Goal: Task Accomplishment & Management: Manage account settings

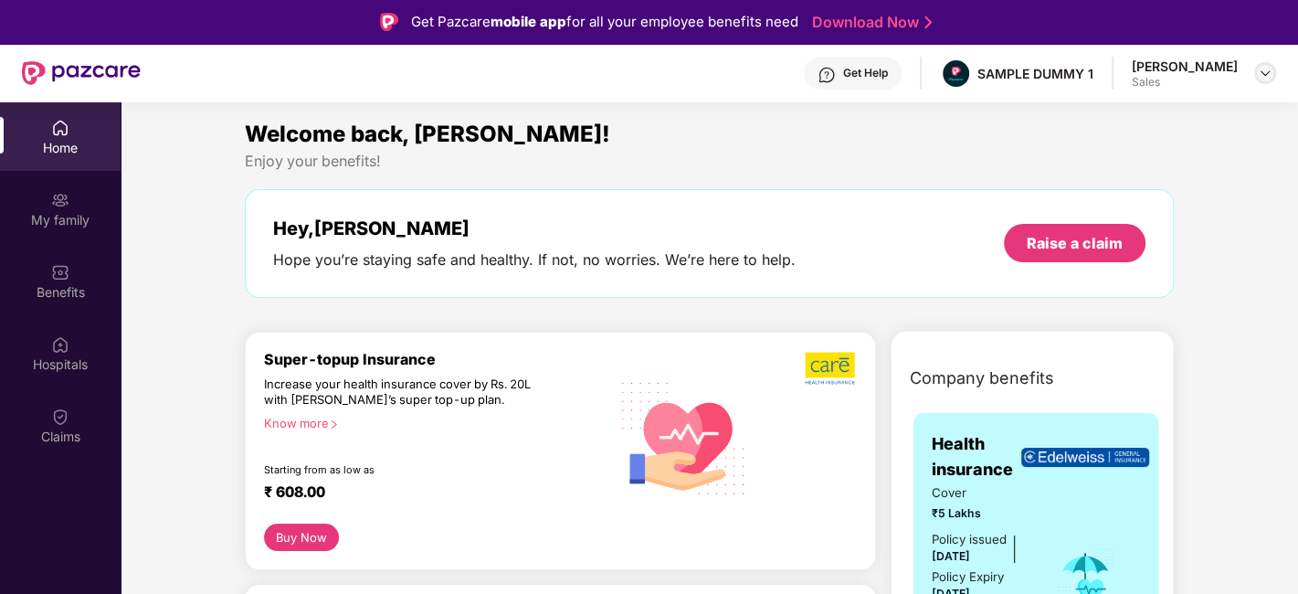
click at [1268, 82] on div at bounding box center [1265, 73] width 22 height 22
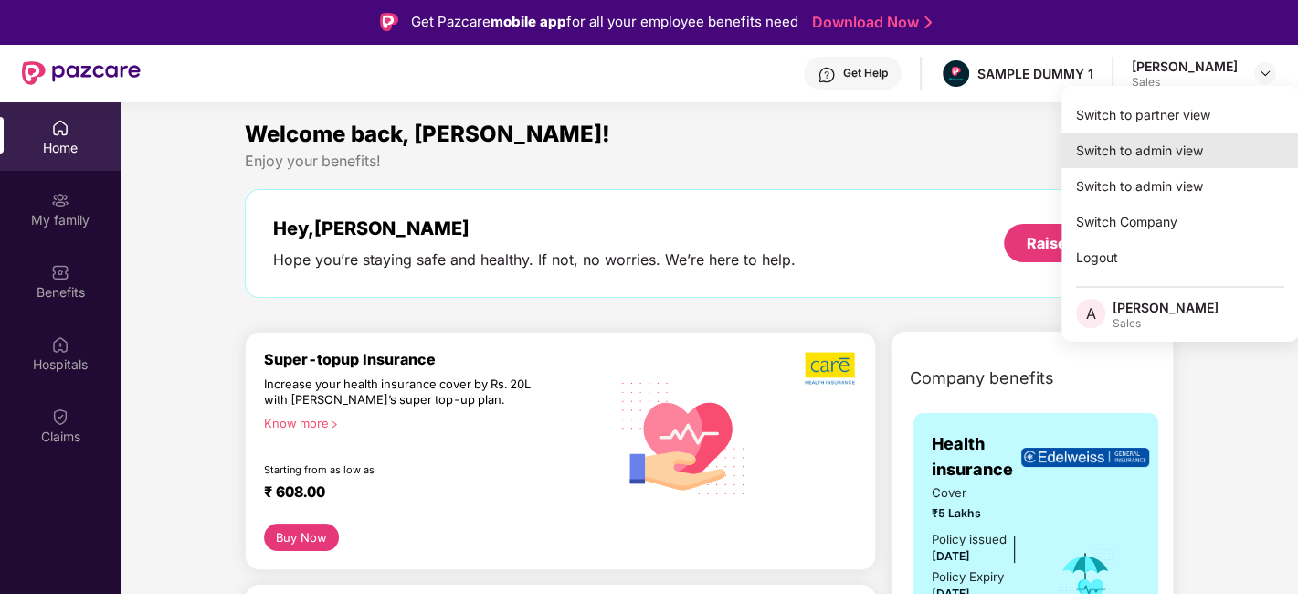
click at [1166, 139] on div "Switch to admin view" at bounding box center [1179, 150] width 237 height 36
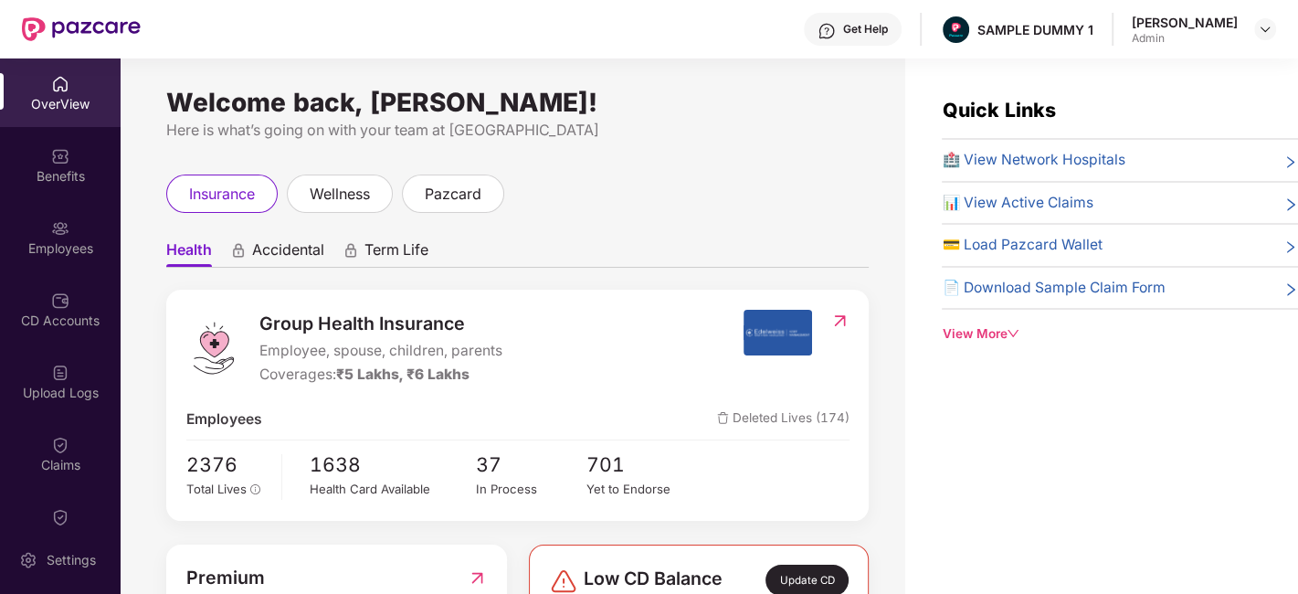
click at [853, 33] on div "Get Help" at bounding box center [865, 29] width 45 height 15
click at [658, 194] on div "insurance wellness pazcard" at bounding box center [517, 193] width 702 height 38
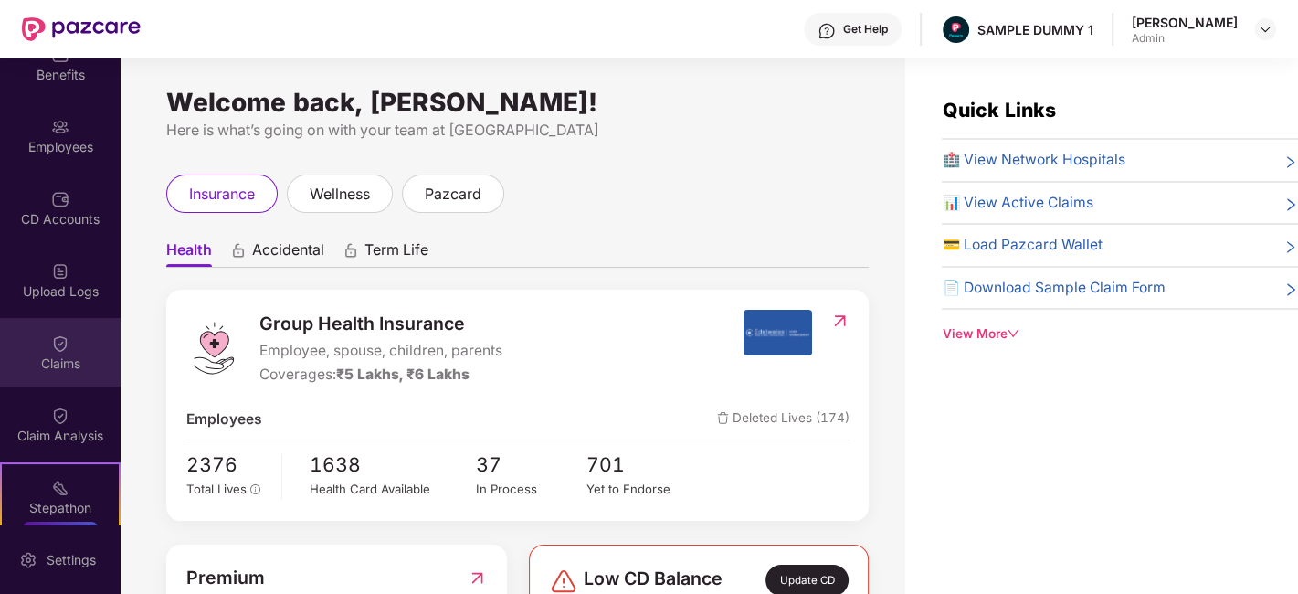
click at [47, 356] on div "Claims" at bounding box center [60, 363] width 121 height 18
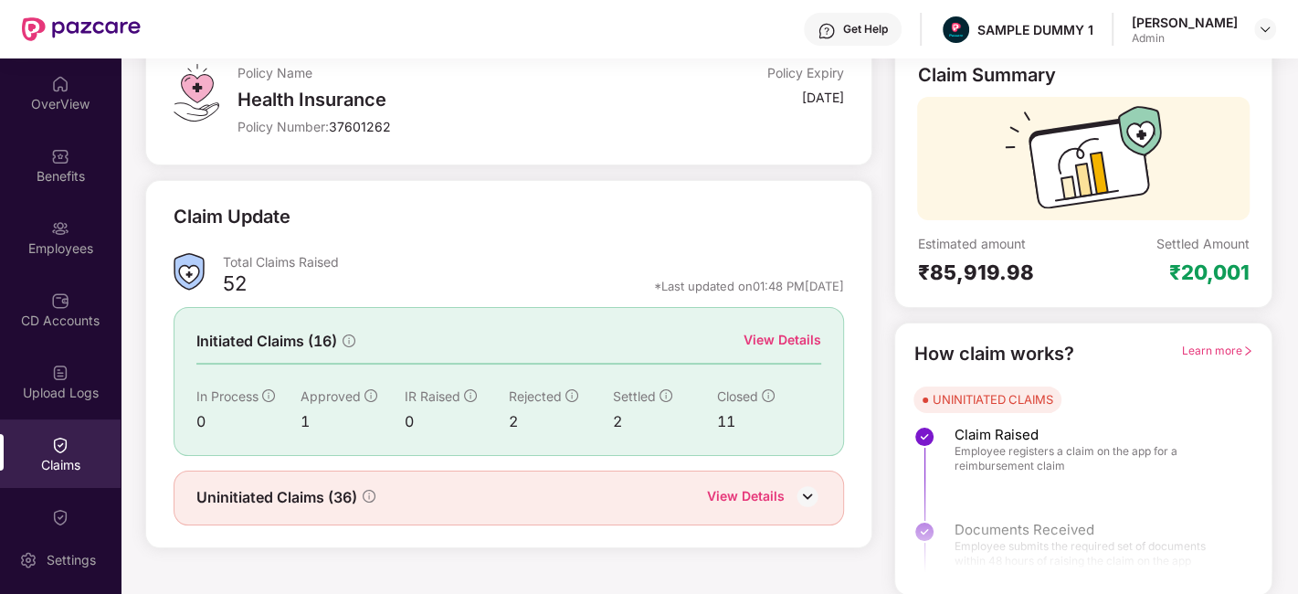
scroll to position [0, 0]
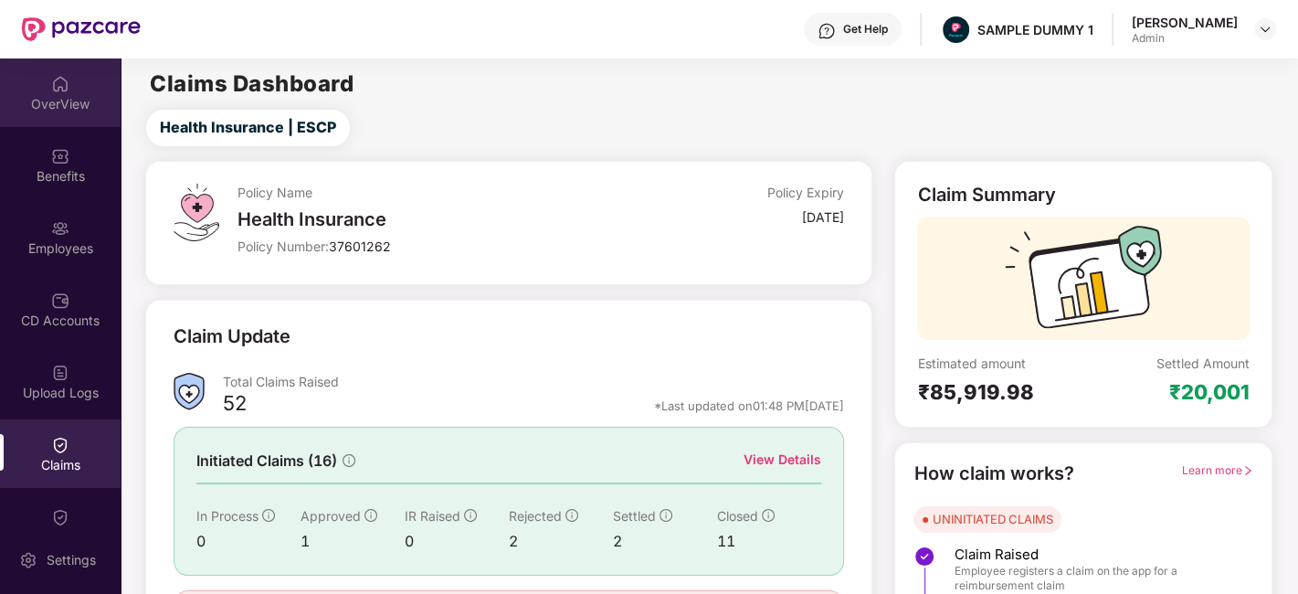
click at [31, 90] on div "OverView" at bounding box center [60, 92] width 121 height 69
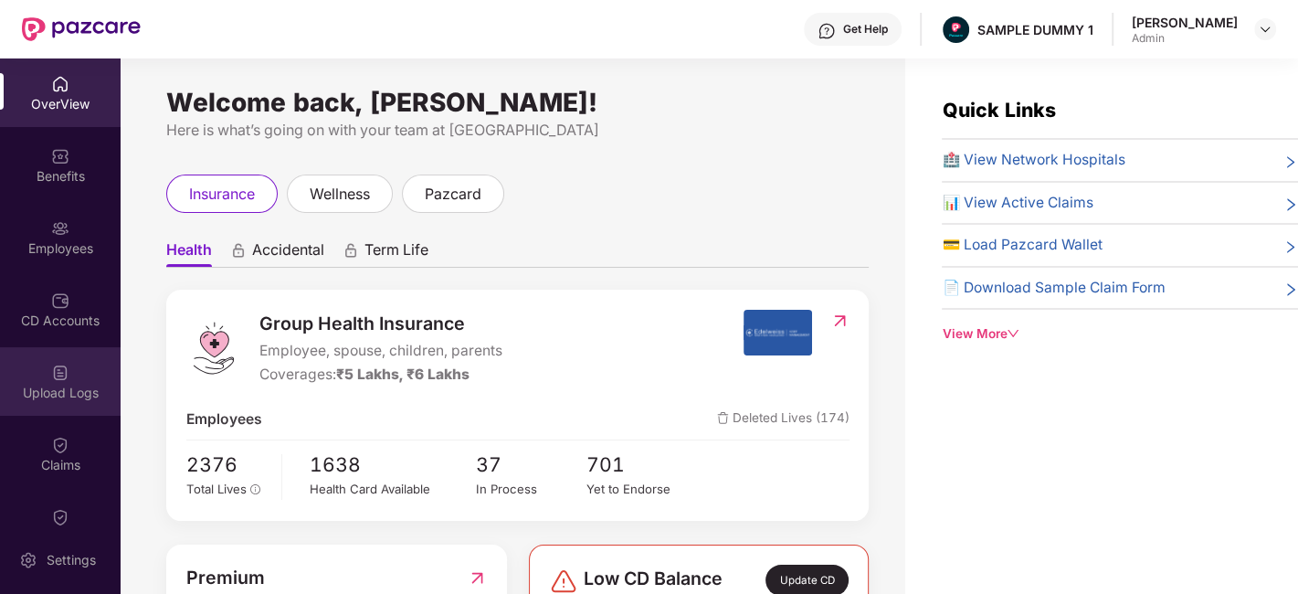
scroll to position [326, 0]
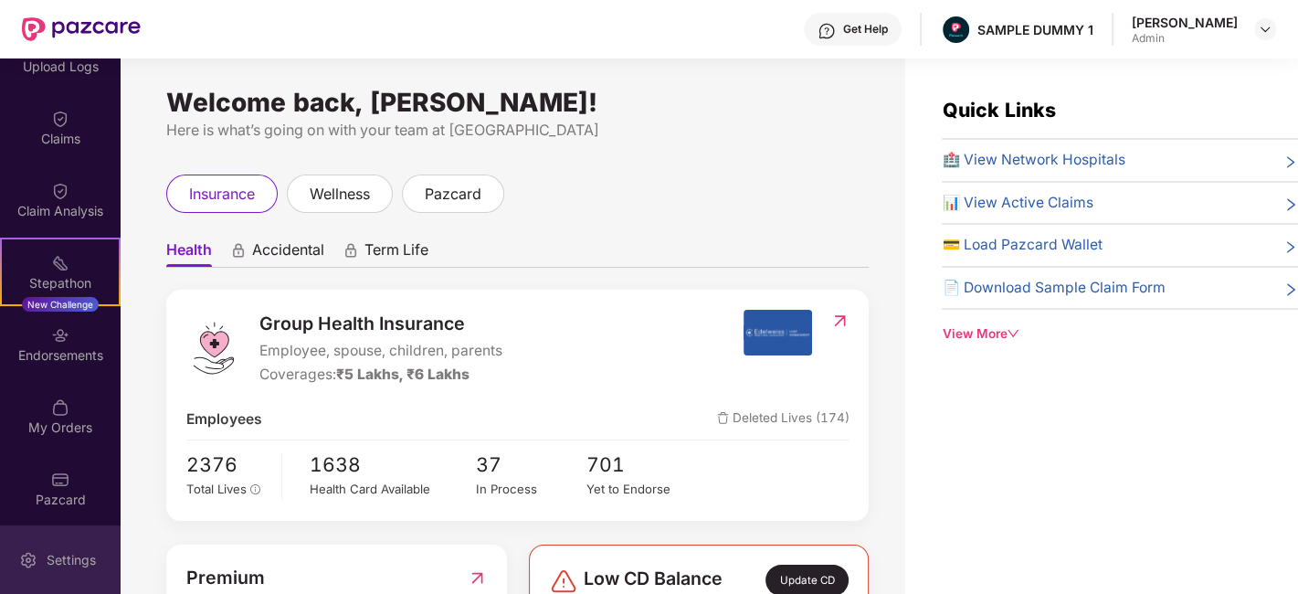
click at [49, 564] on div "Settings" at bounding box center [71, 560] width 60 height 18
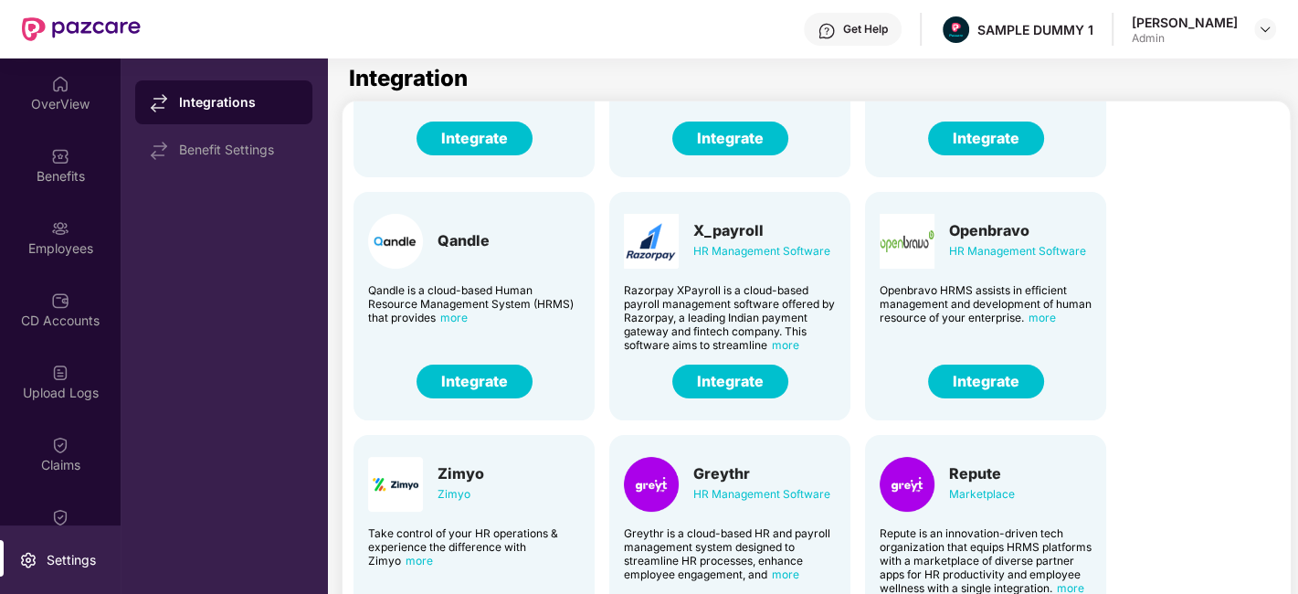
scroll to position [340, 13]
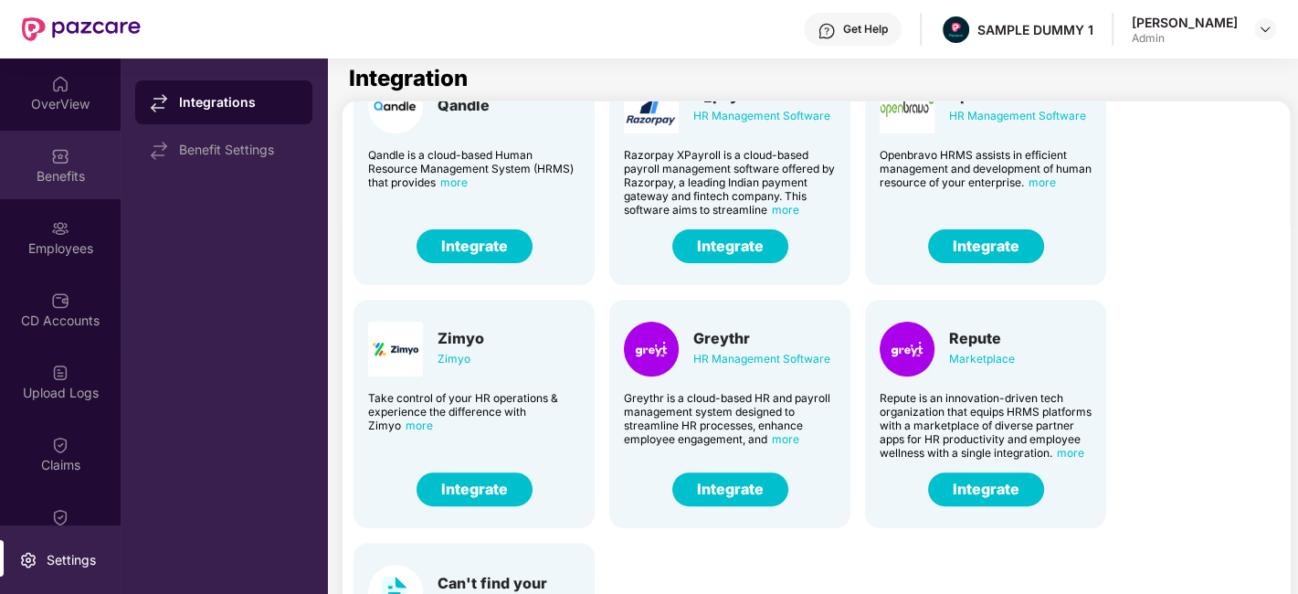
click at [60, 155] on img at bounding box center [60, 156] width 18 height 18
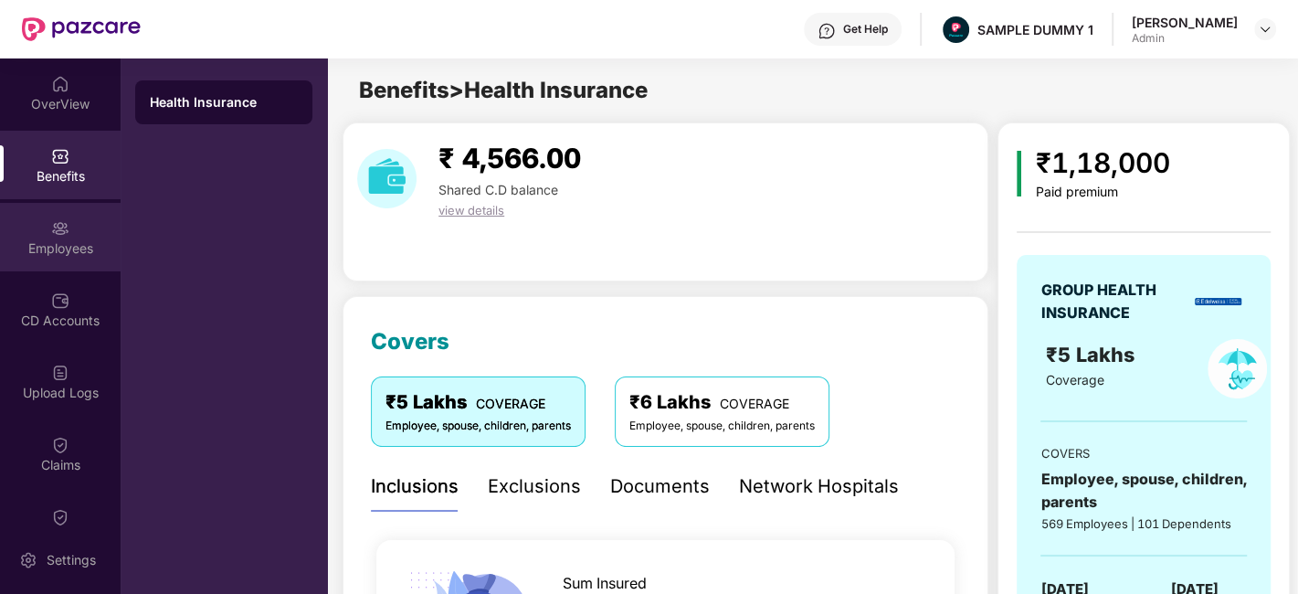
click at [107, 251] on div "Employees" at bounding box center [60, 248] width 121 height 18
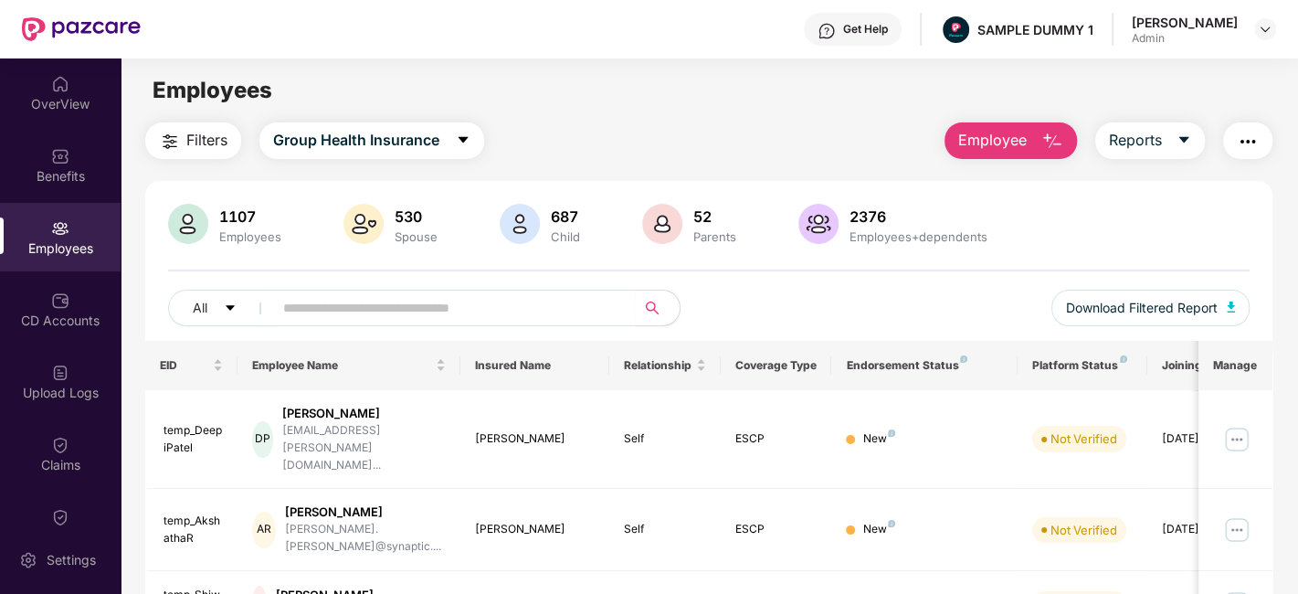
click at [1035, 145] on button "Employee" at bounding box center [1010, 140] width 132 height 37
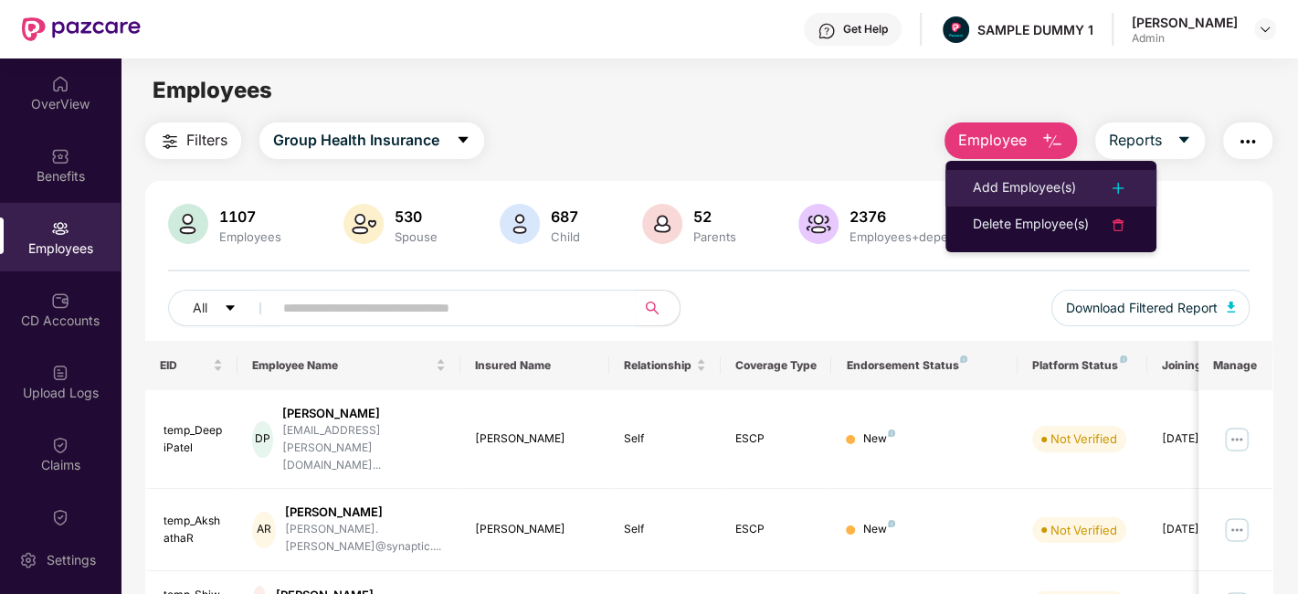
click at [1047, 180] on div "Add Employee(s)" at bounding box center [1024, 188] width 103 height 22
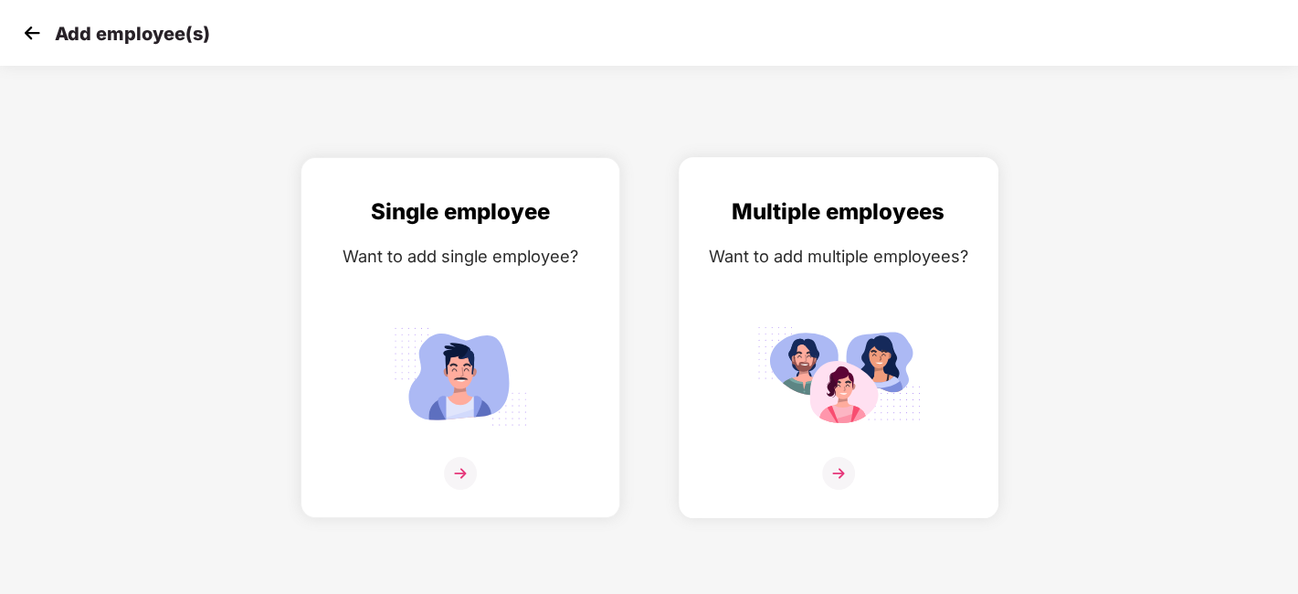
click at [836, 324] on img at bounding box center [838, 376] width 164 height 114
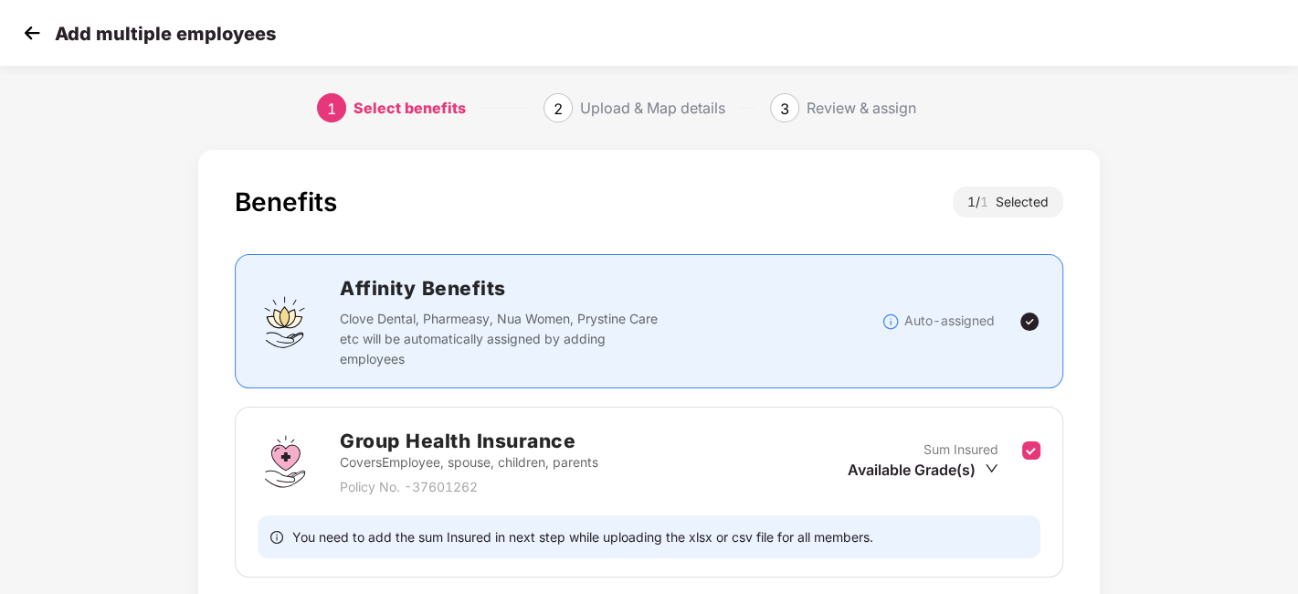
scroll to position [141, 0]
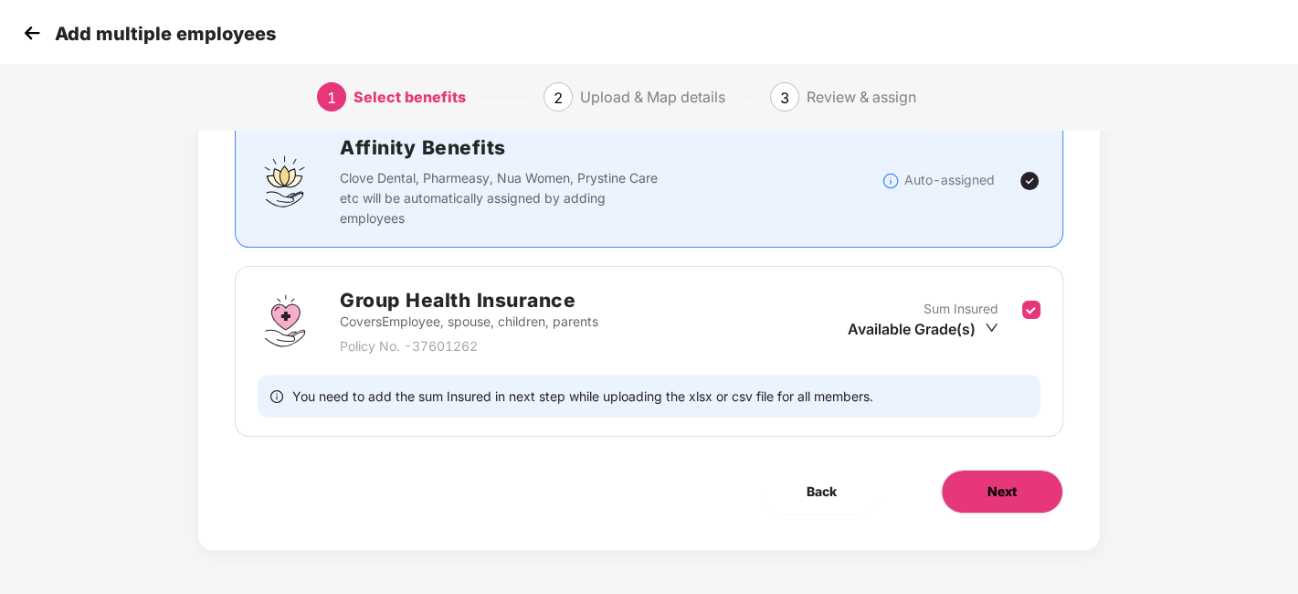
click at [1003, 484] on span "Next" at bounding box center [1001, 491] width 29 height 20
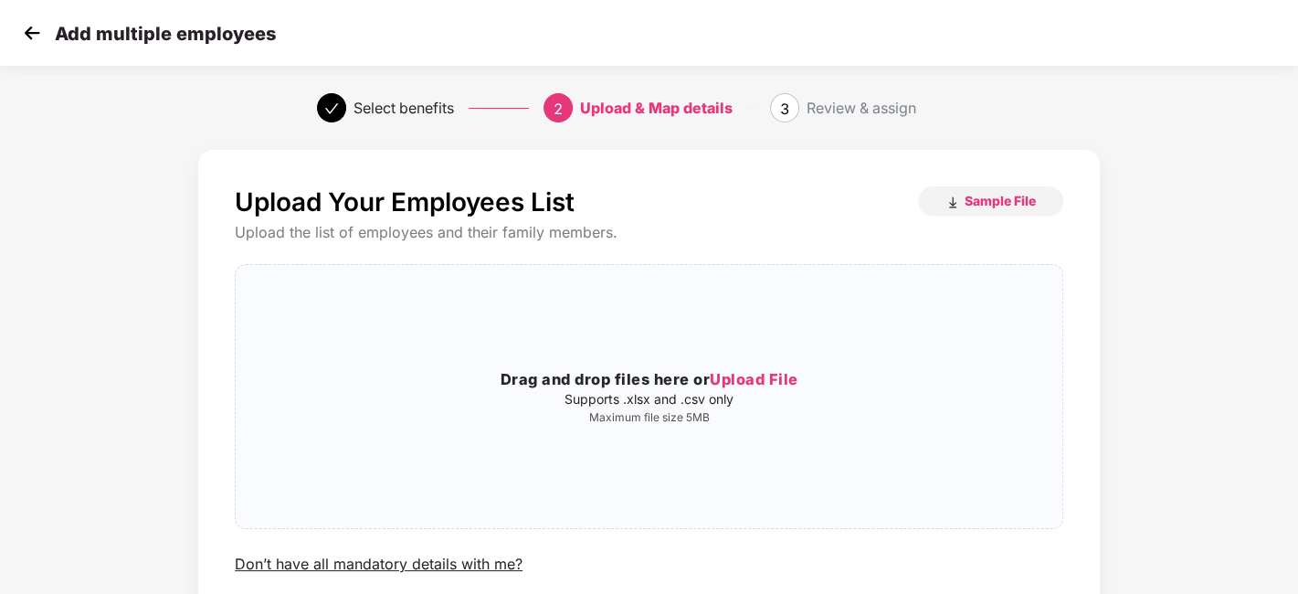
click at [20, 35] on img at bounding box center [31, 32] width 27 height 27
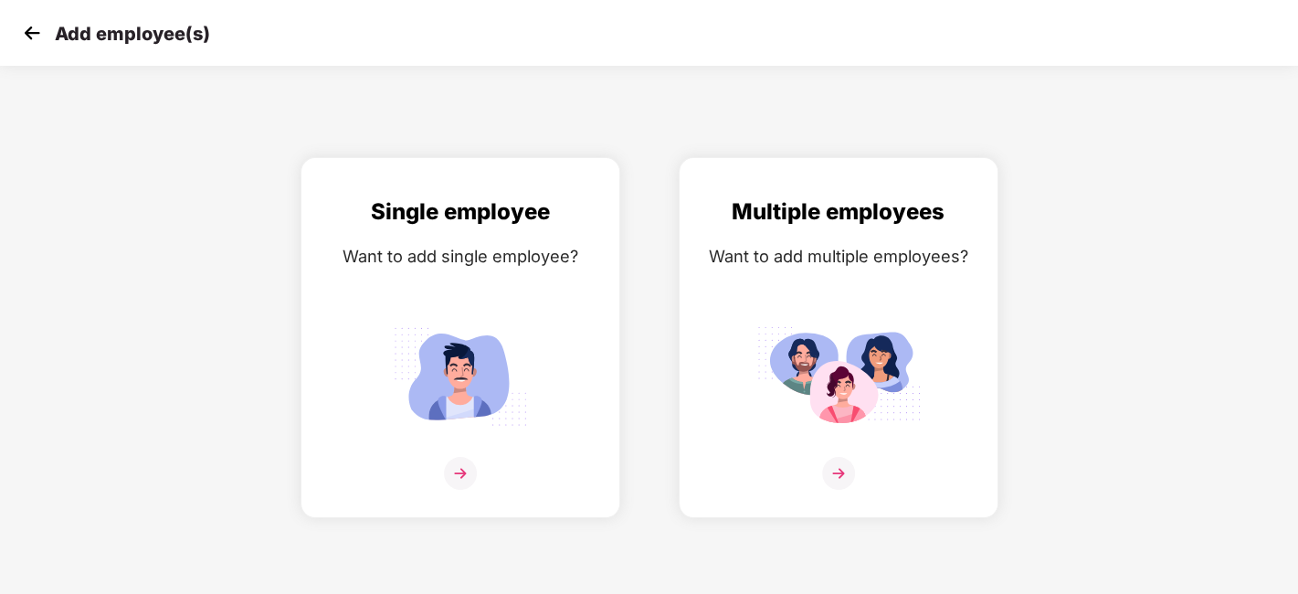
click at [40, 31] on img at bounding box center [31, 32] width 27 height 27
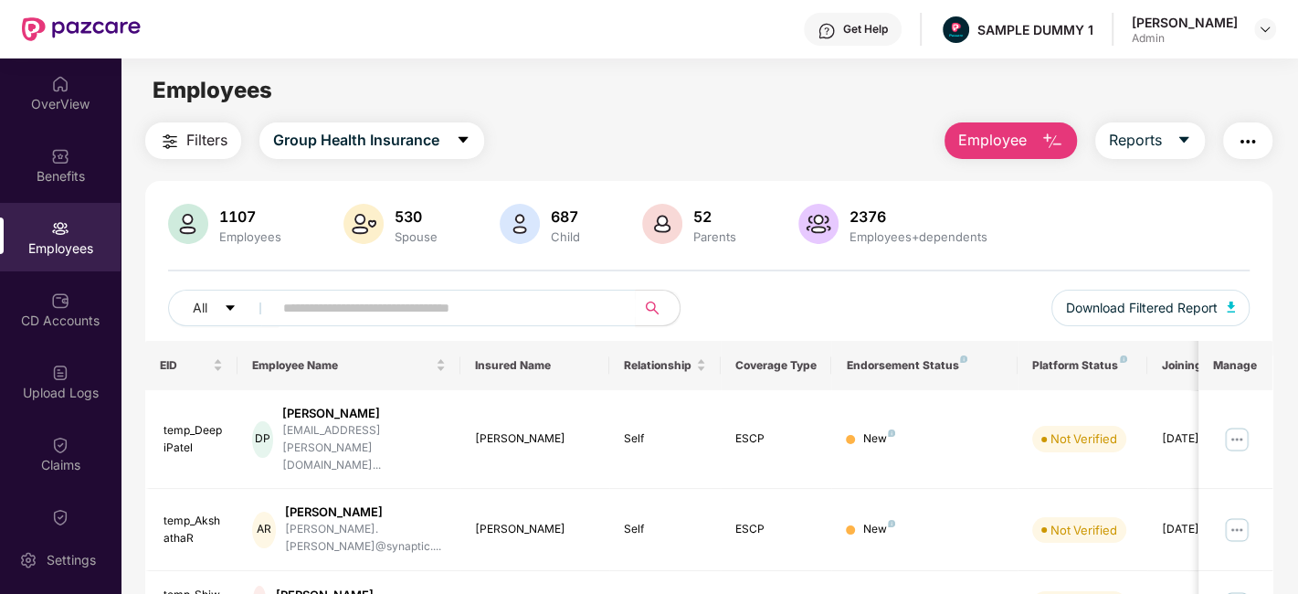
click at [1028, 143] on button "Employee" at bounding box center [1010, 140] width 132 height 37
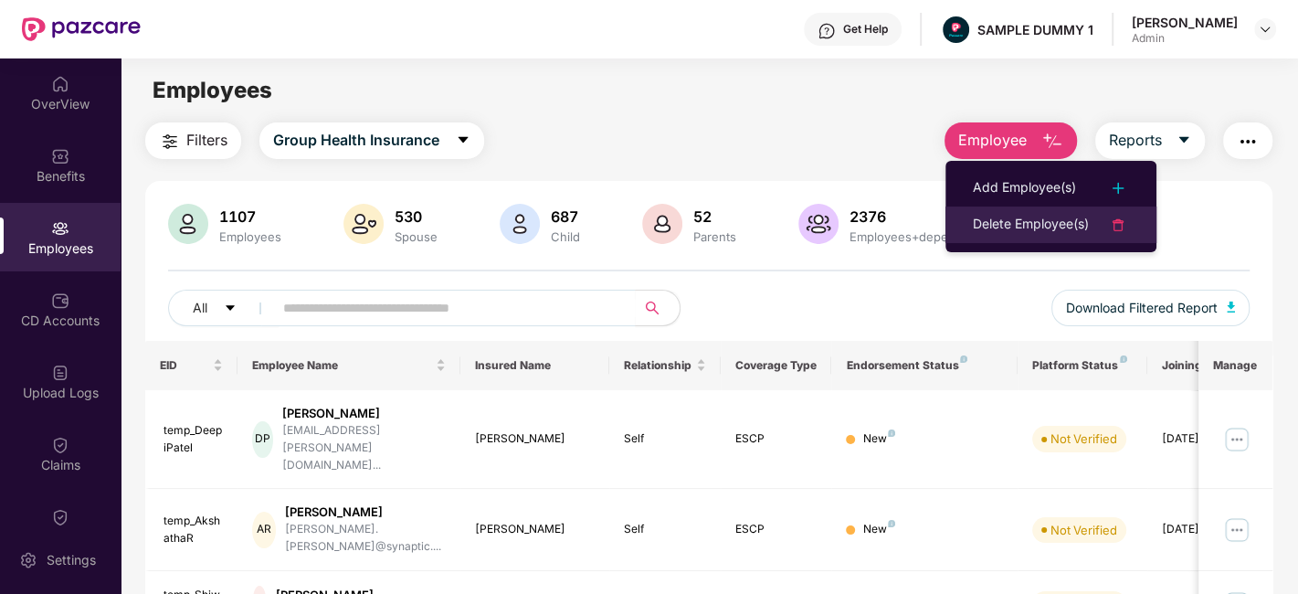
click at [1024, 221] on div "Delete Employee(s)" at bounding box center [1031, 225] width 116 height 22
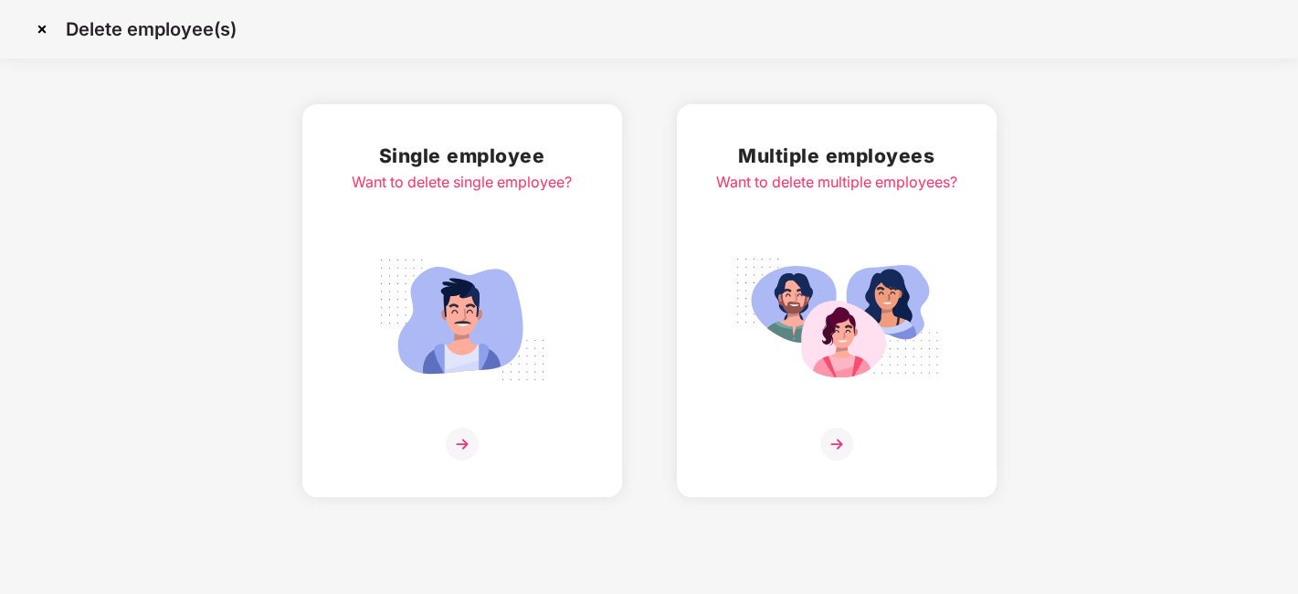
click at [813, 230] on div "Multiple employees Want to delete multiple employees?" at bounding box center [836, 301] width 241 height 320
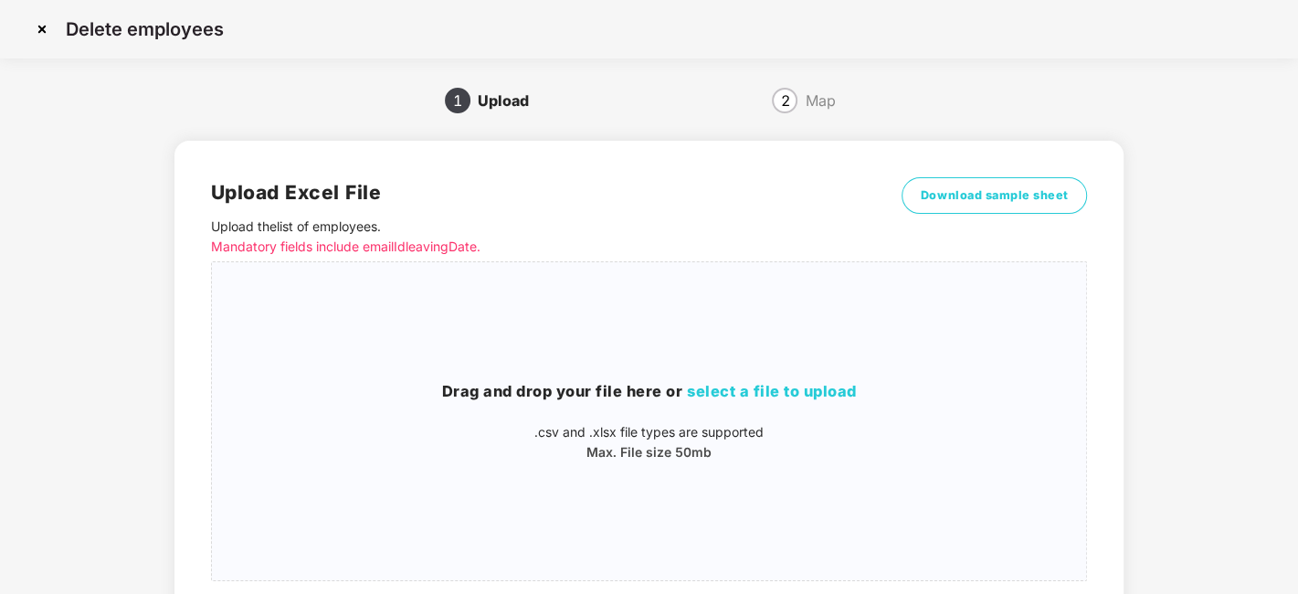
click at [44, 35] on img at bounding box center [41, 29] width 29 height 29
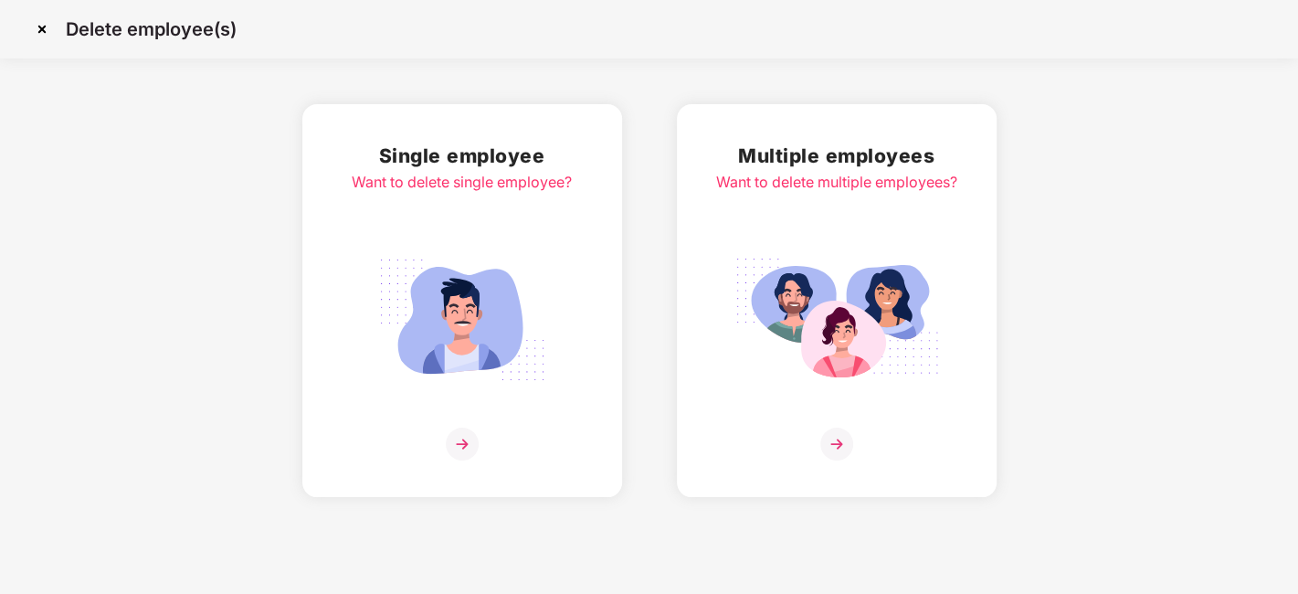
click at [42, 28] on img at bounding box center [41, 29] width 29 height 29
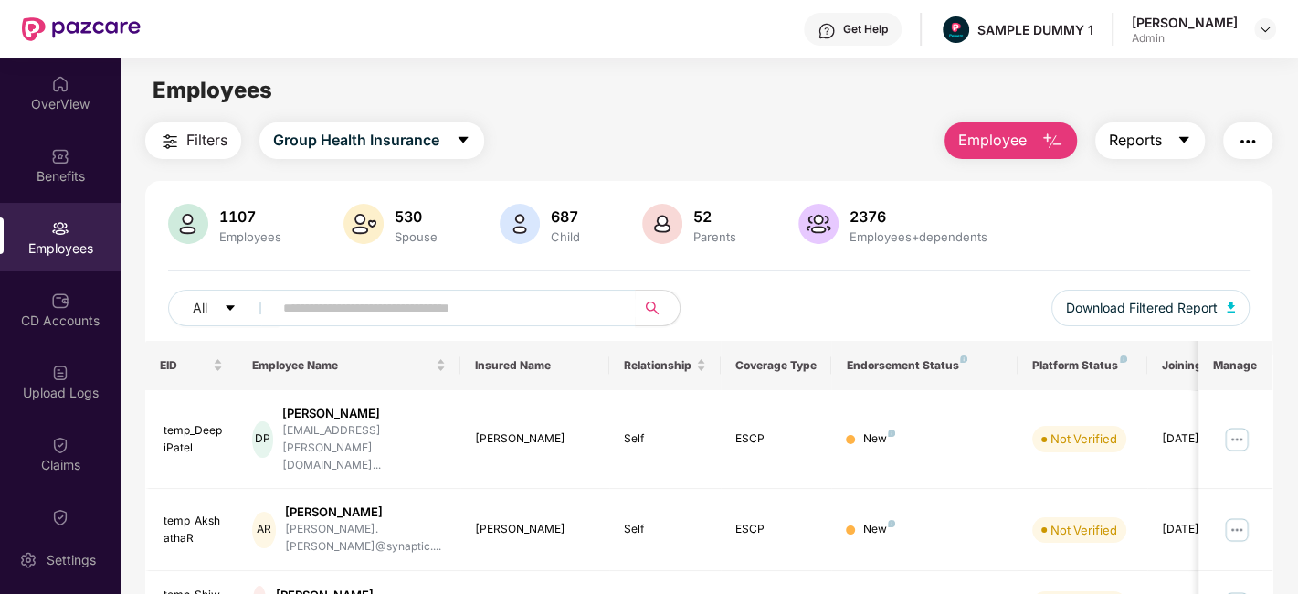
click at [1151, 151] on span "Reports" at bounding box center [1135, 140] width 53 height 23
click at [1260, 130] on button "button" at bounding box center [1247, 140] width 49 height 37
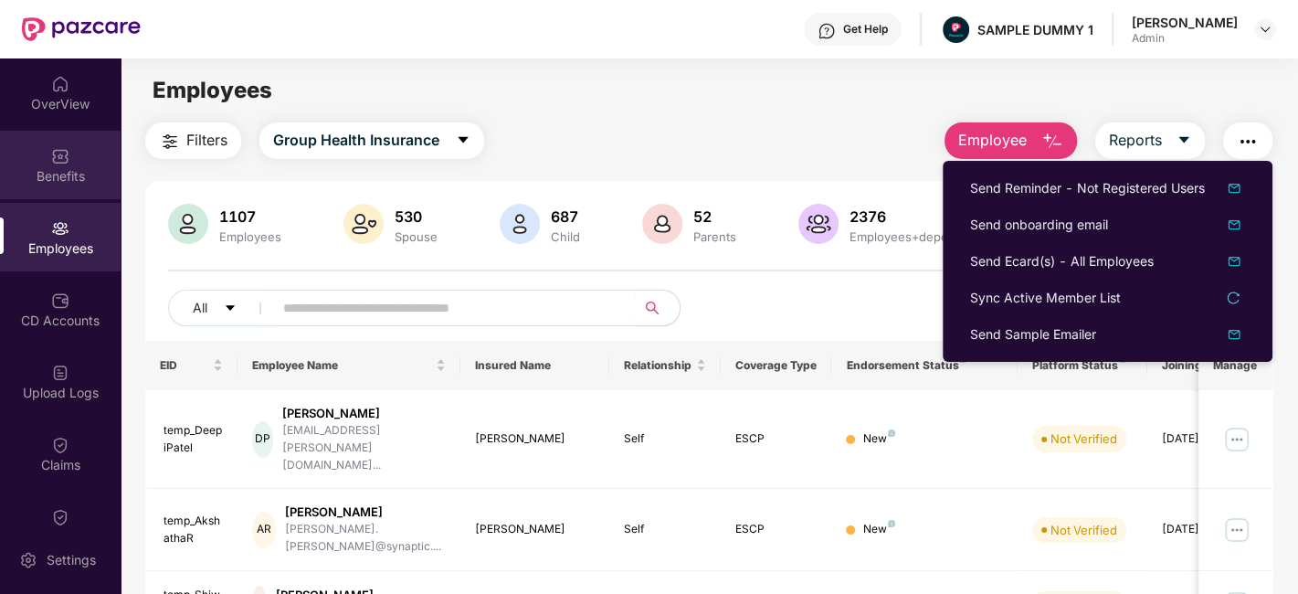
click at [64, 192] on div "Benefits" at bounding box center [60, 165] width 121 height 69
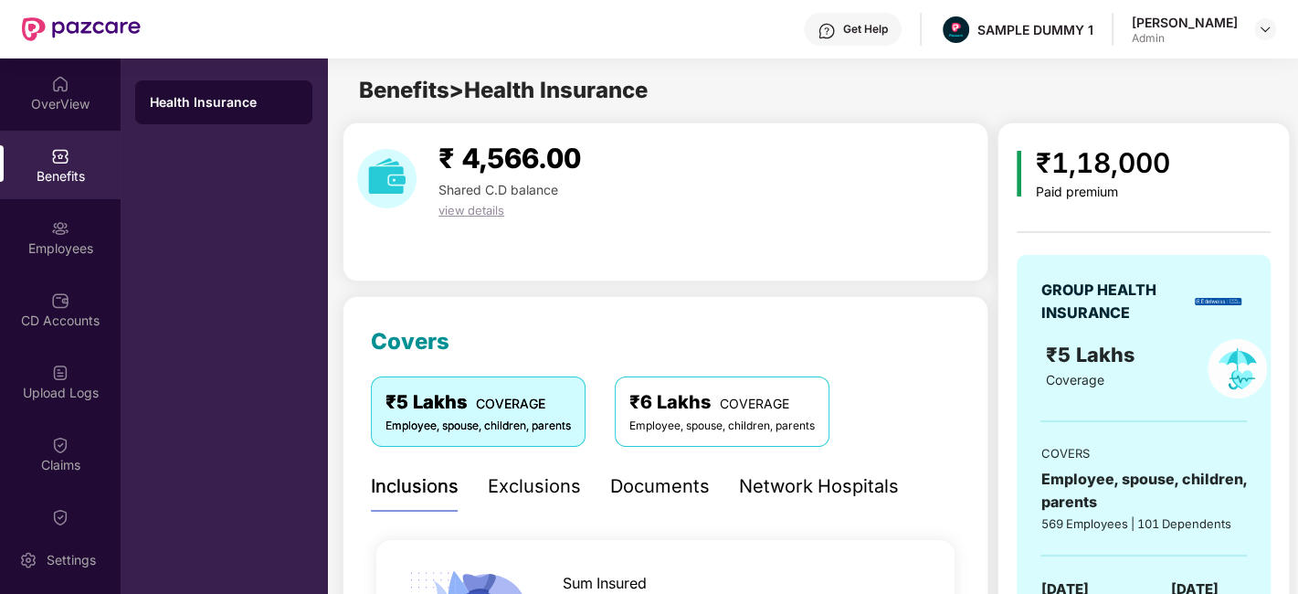
click at [522, 496] on div "Exclusions" at bounding box center [534, 486] width 93 height 28
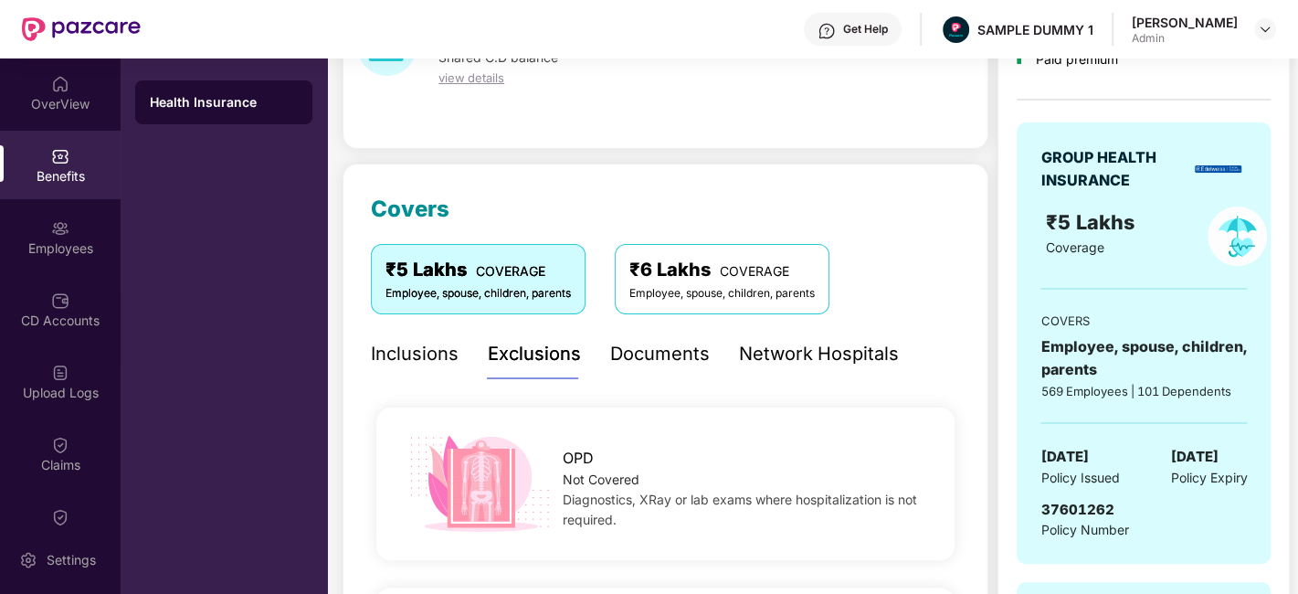
scroll to position [132, 0]
click at [653, 367] on div "Documents" at bounding box center [660, 355] width 100 height 28
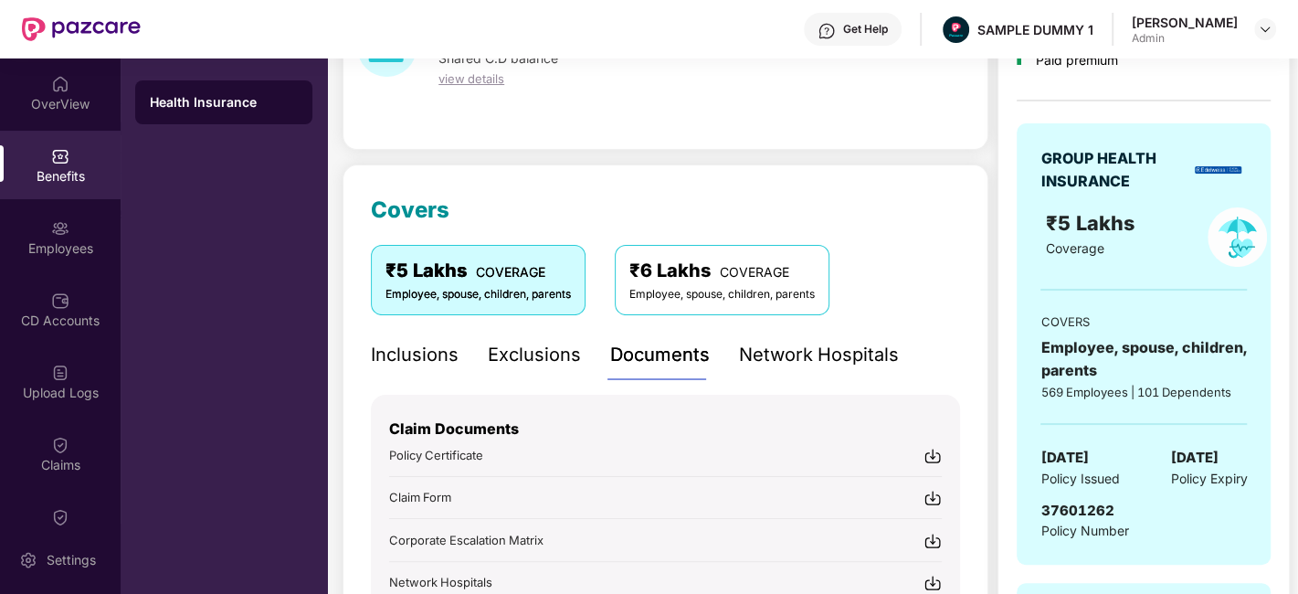
scroll to position [293, 0]
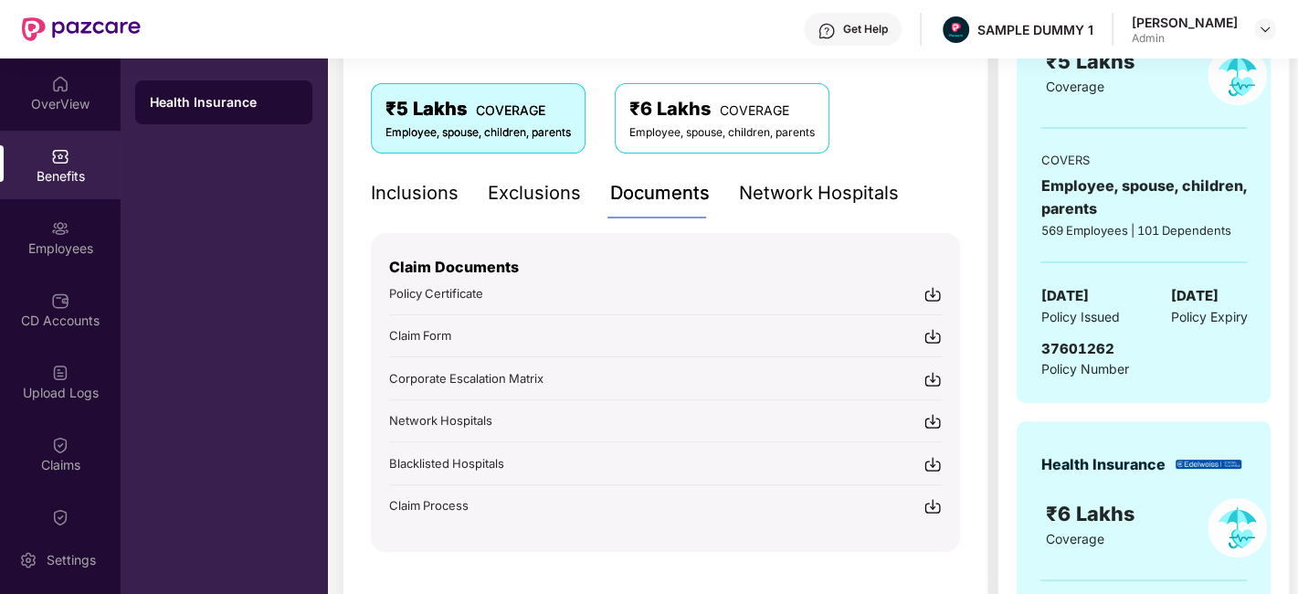
click at [807, 185] on div "Network Hospitals" at bounding box center [819, 193] width 160 height 28
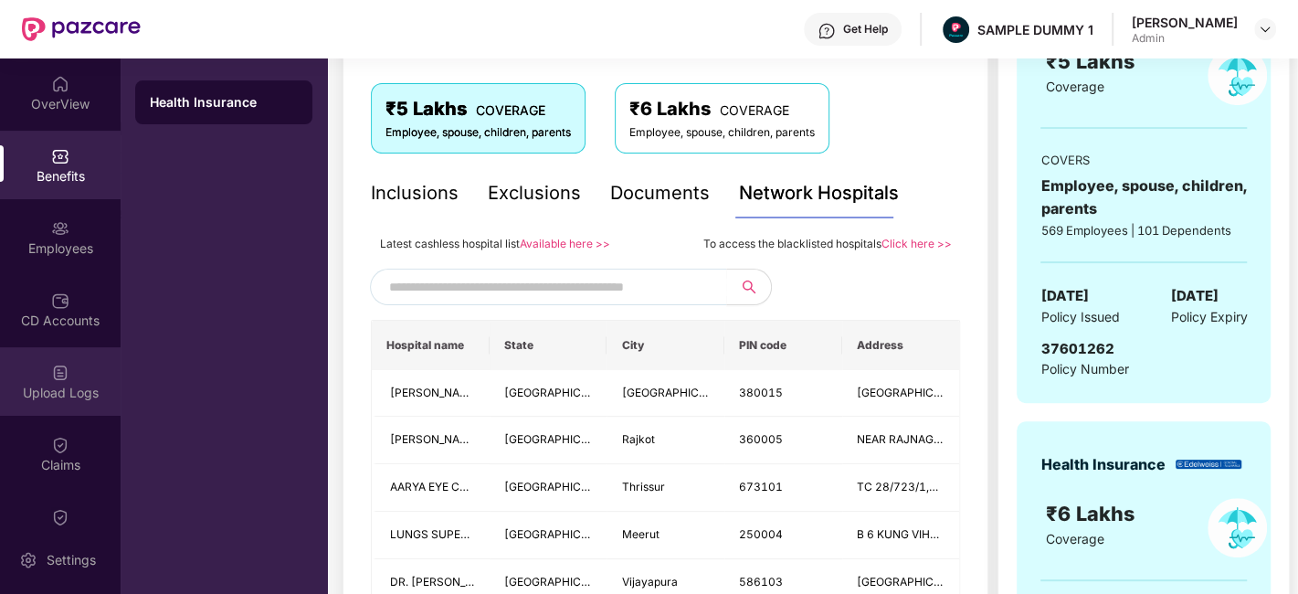
scroll to position [94, 0]
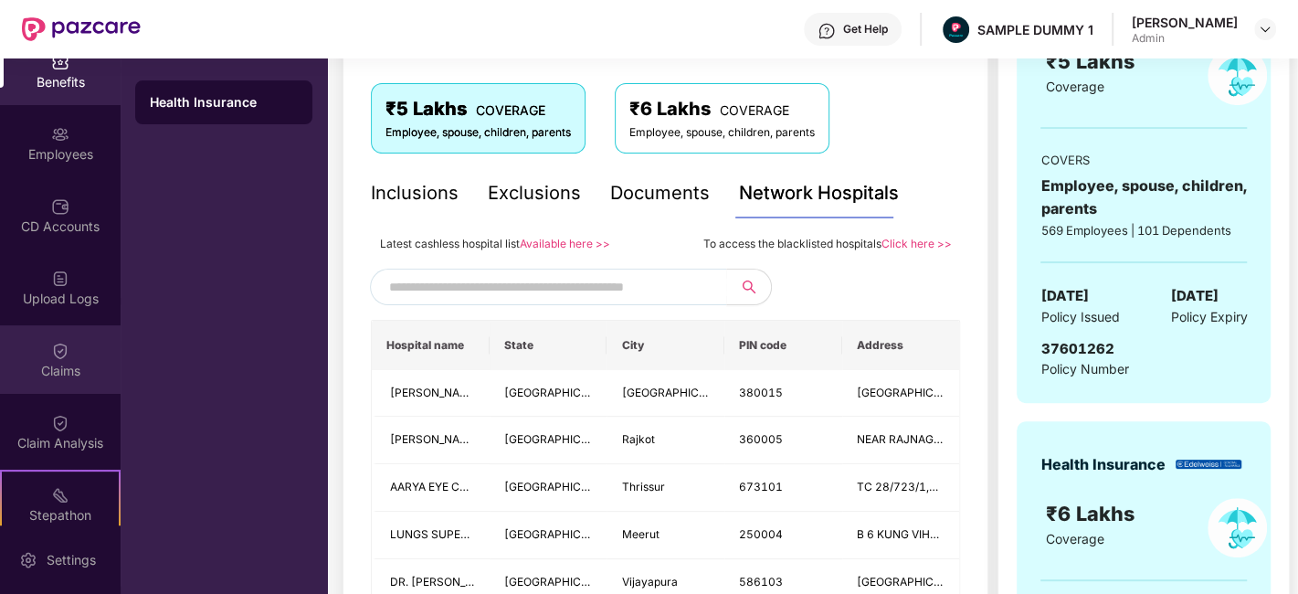
click at [71, 367] on div "Claims" at bounding box center [60, 371] width 121 height 18
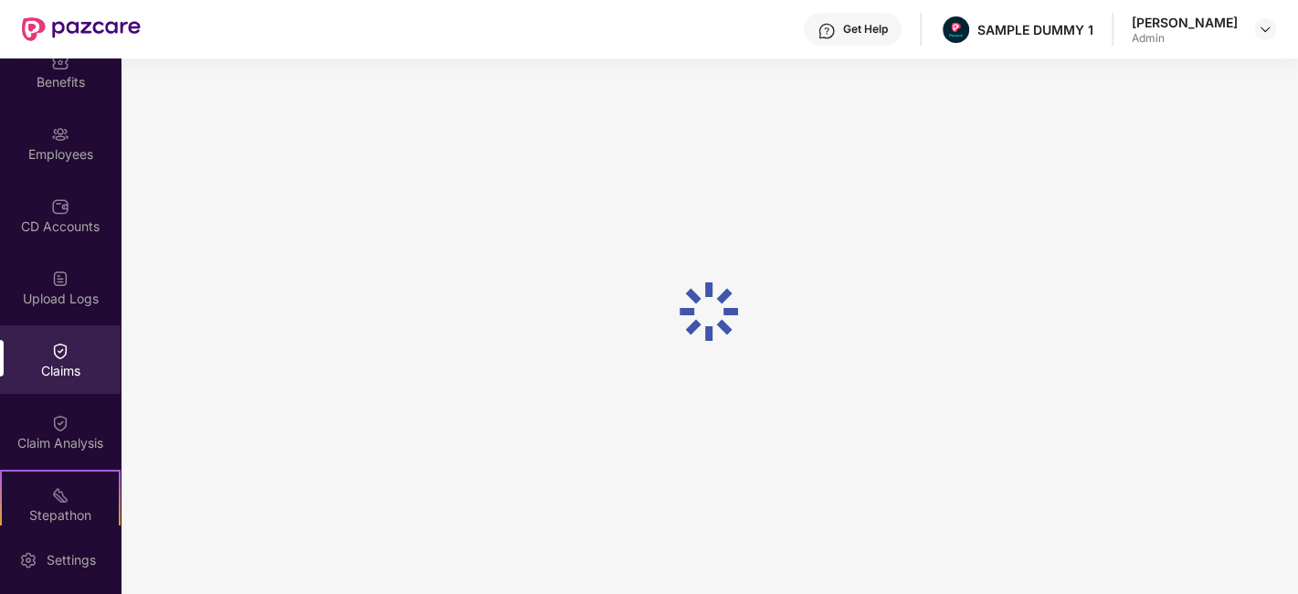
scroll to position [120, 0]
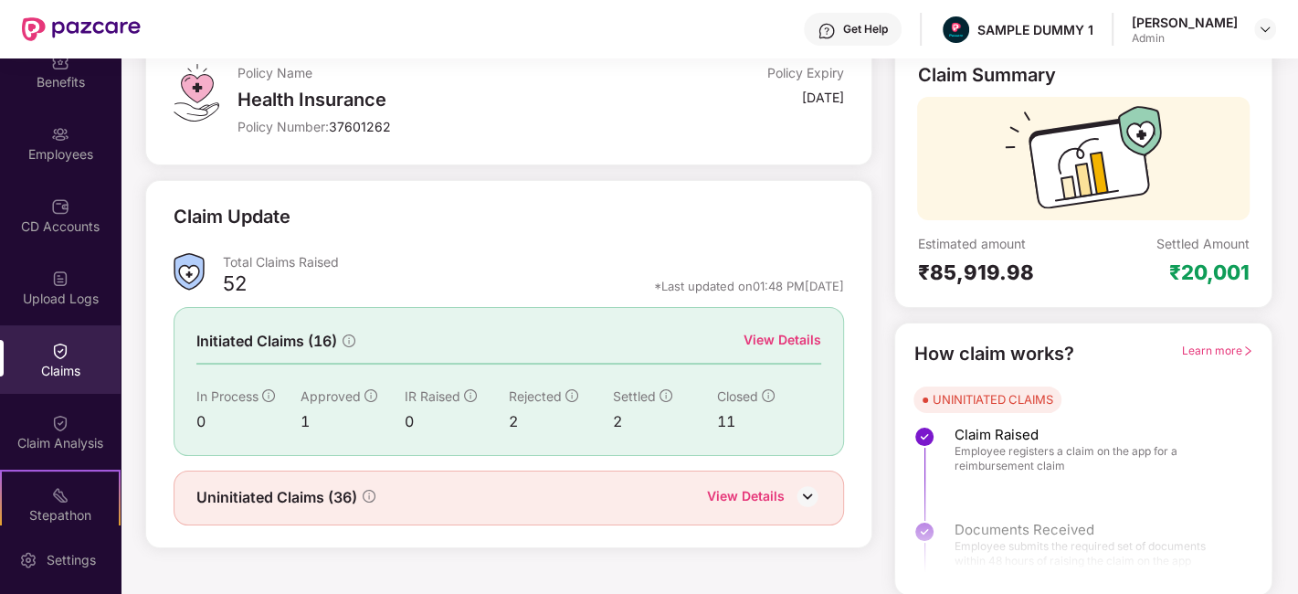
click at [783, 330] on div "View Details" at bounding box center [782, 340] width 78 height 20
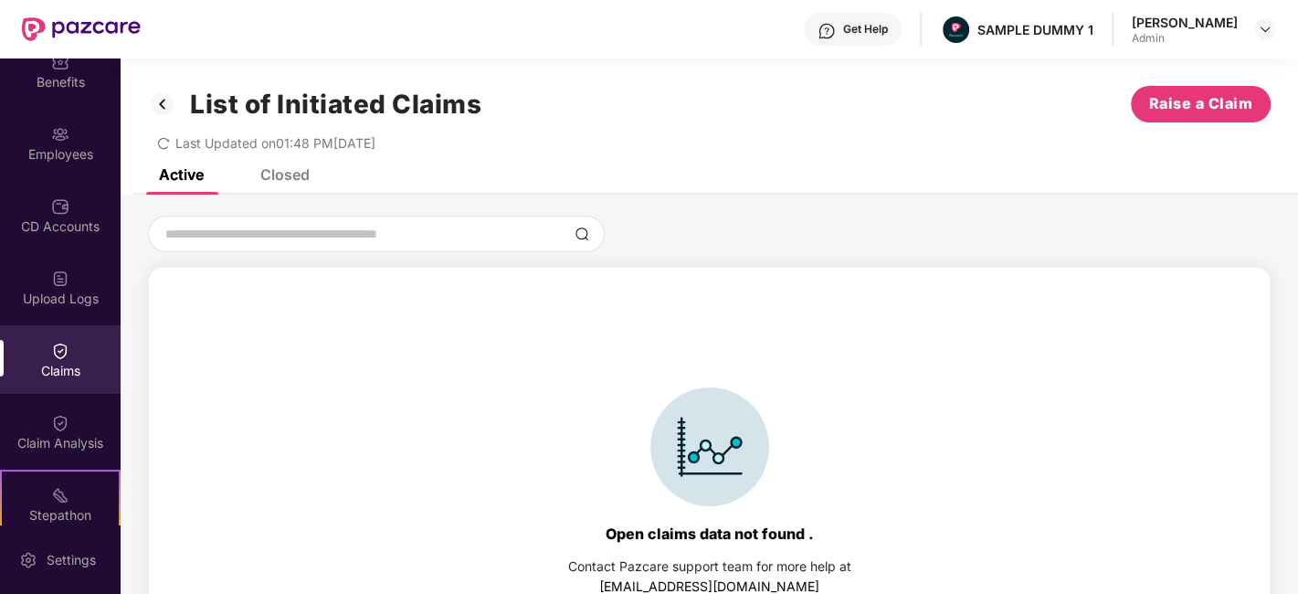
click at [298, 175] on div "Closed" at bounding box center [284, 174] width 49 height 18
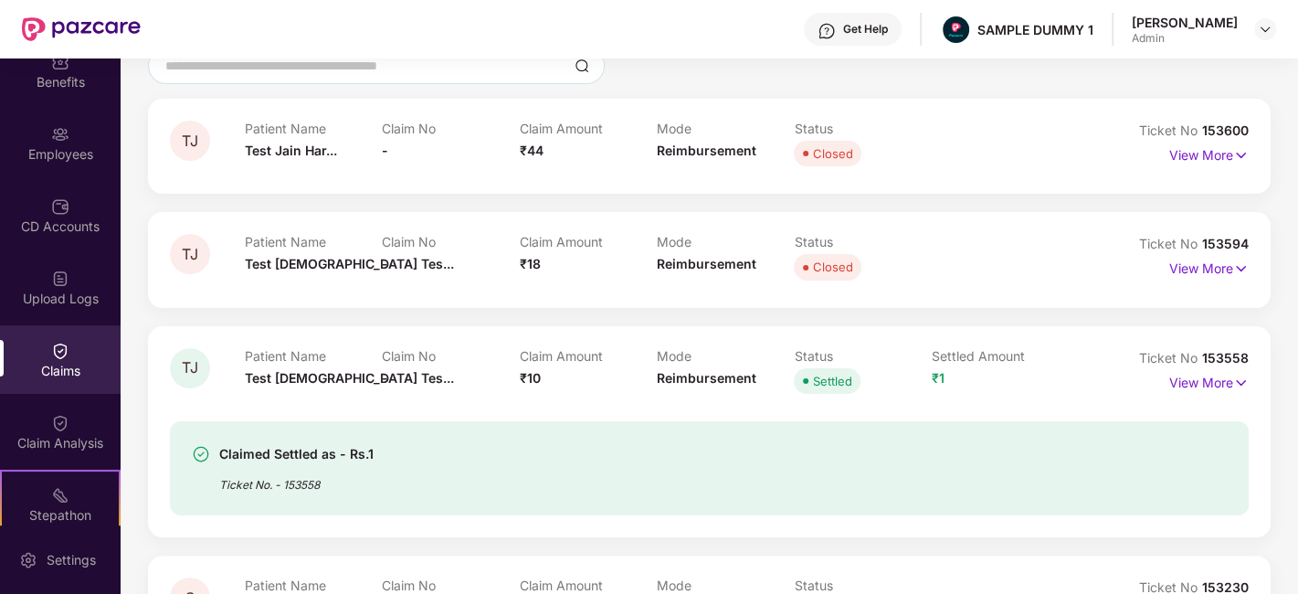
scroll to position [174, 0]
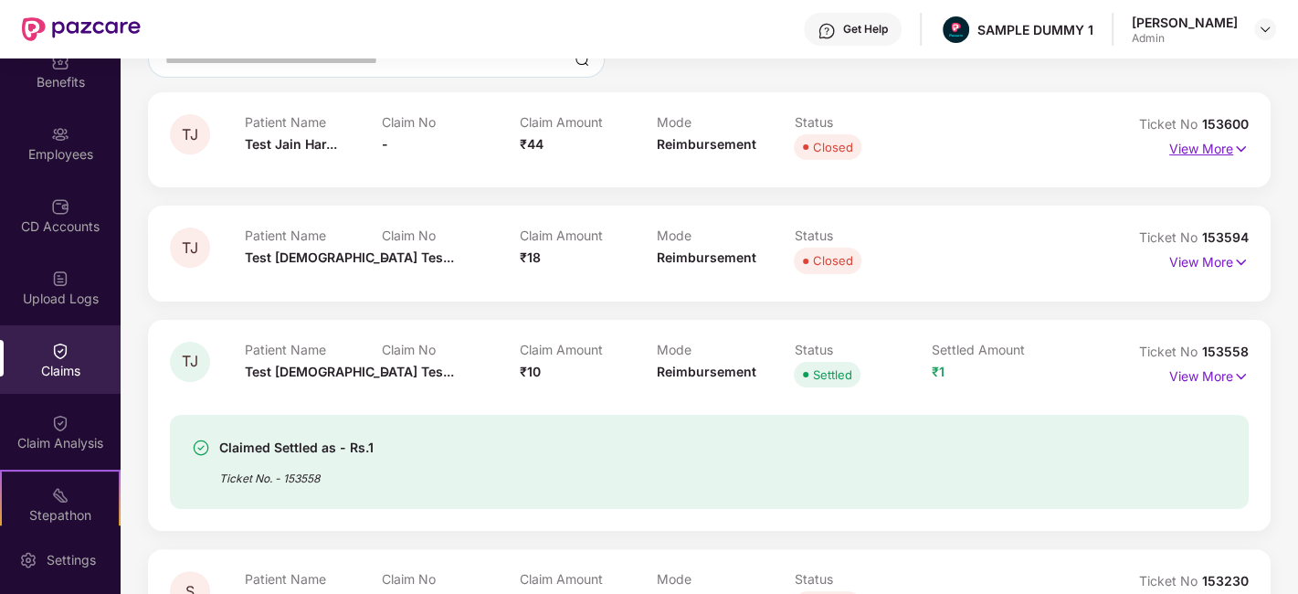
click at [1207, 143] on p "View More" at bounding box center [1208, 146] width 79 height 25
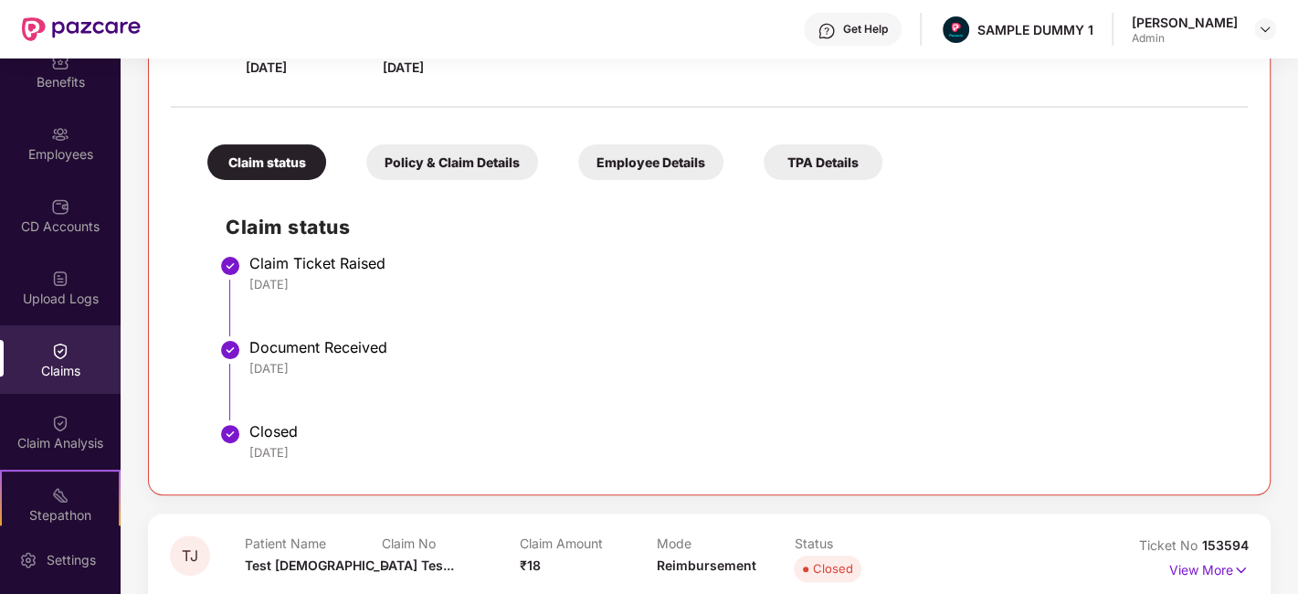
scroll to position [322, 0]
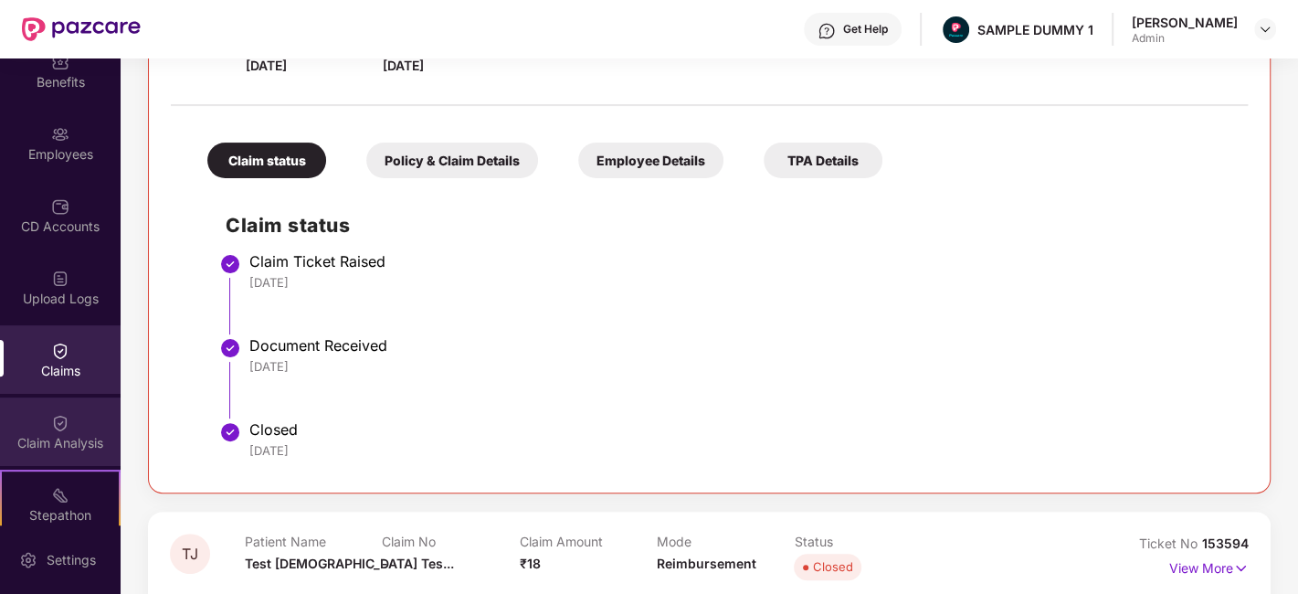
click at [59, 455] on div "Claim Analysis" at bounding box center [60, 431] width 121 height 69
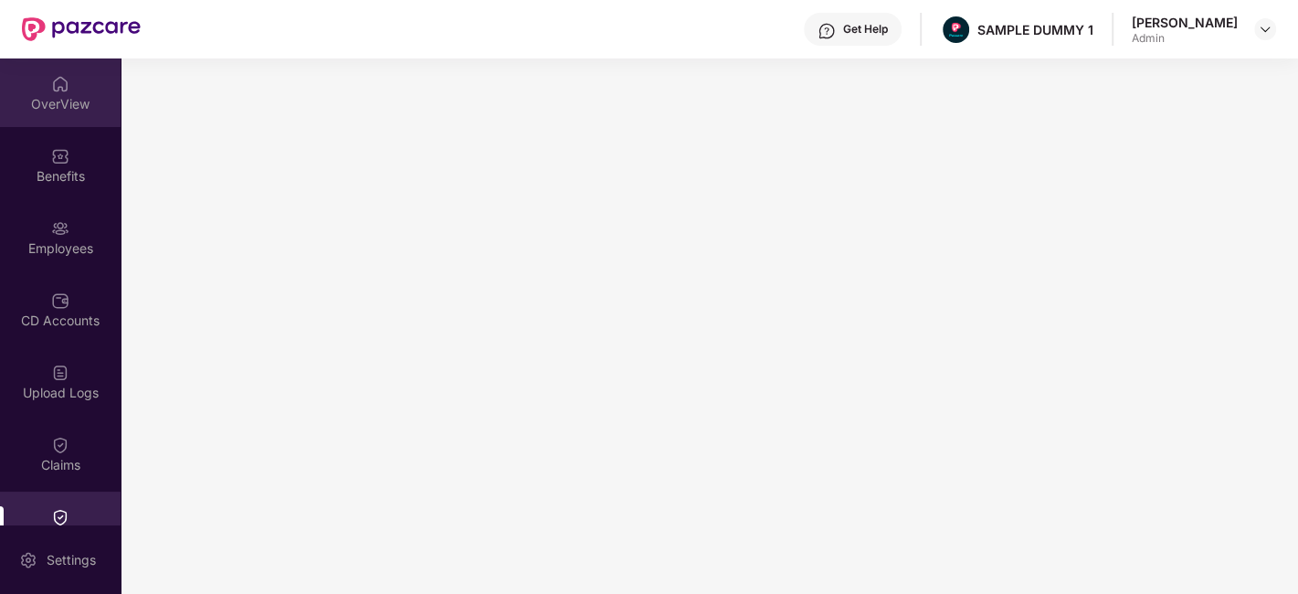
click at [37, 64] on div "OverView" at bounding box center [60, 92] width 121 height 69
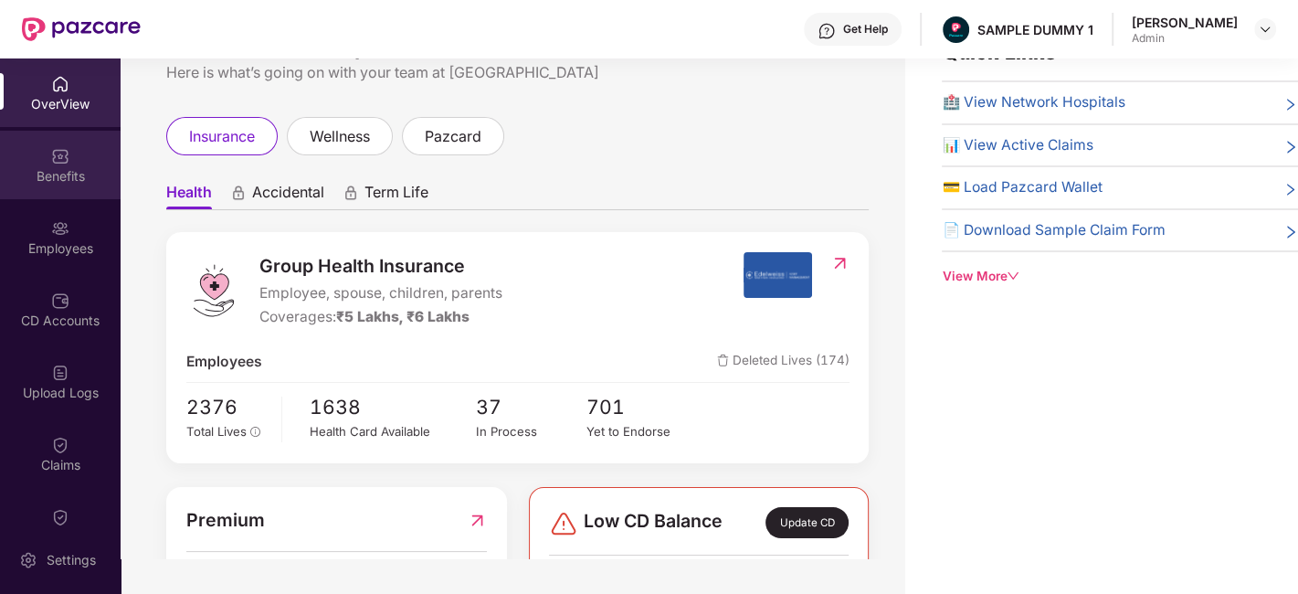
click at [17, 148] on div "Benefits" at bounding box center [60, 165] width 121 height 69
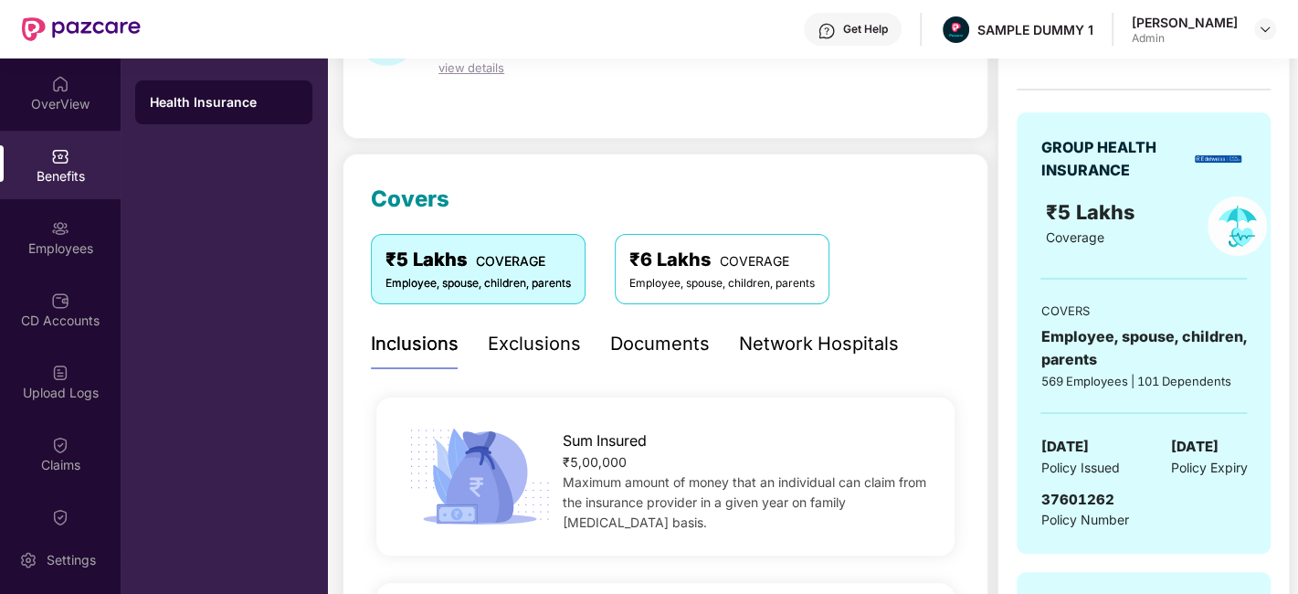
scroll to position [96, 0]
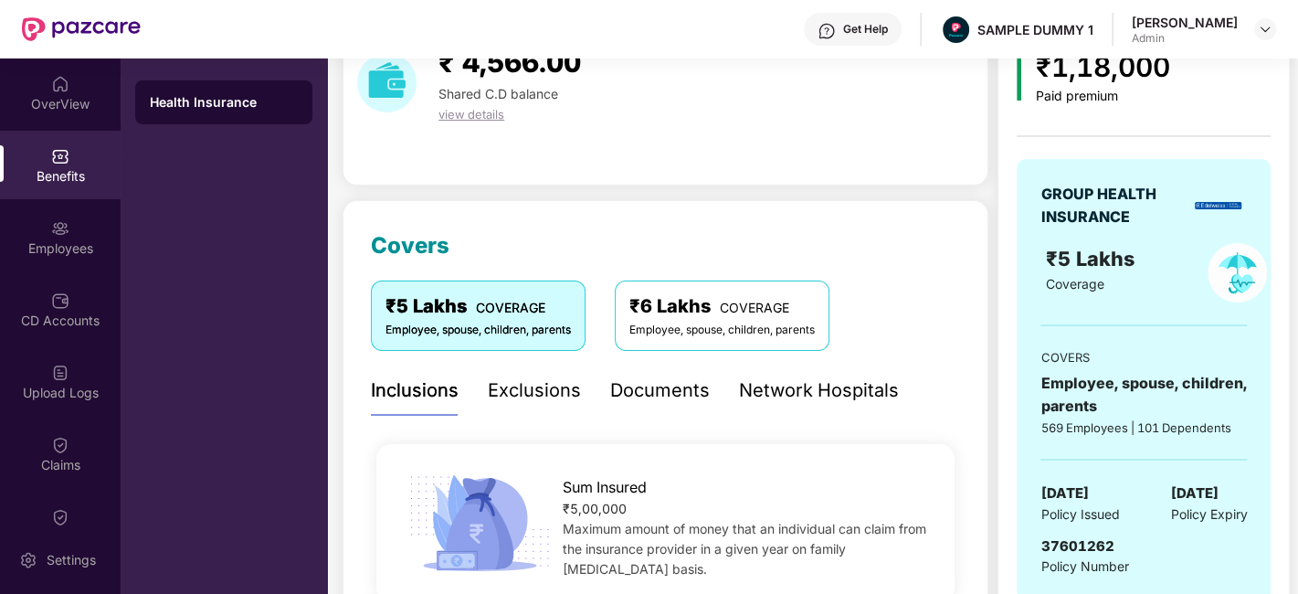
click at [517, 382] on div "Exclusions" at bounding box center [534, 390] width 93 height 28
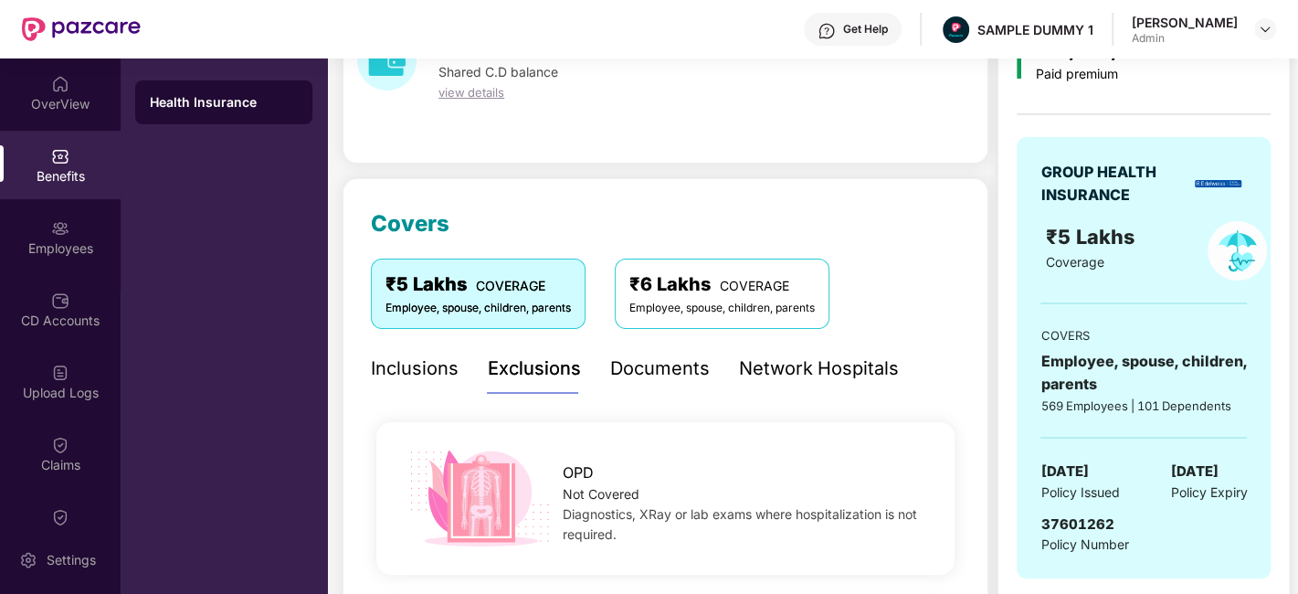
scroll to position [112, 0]
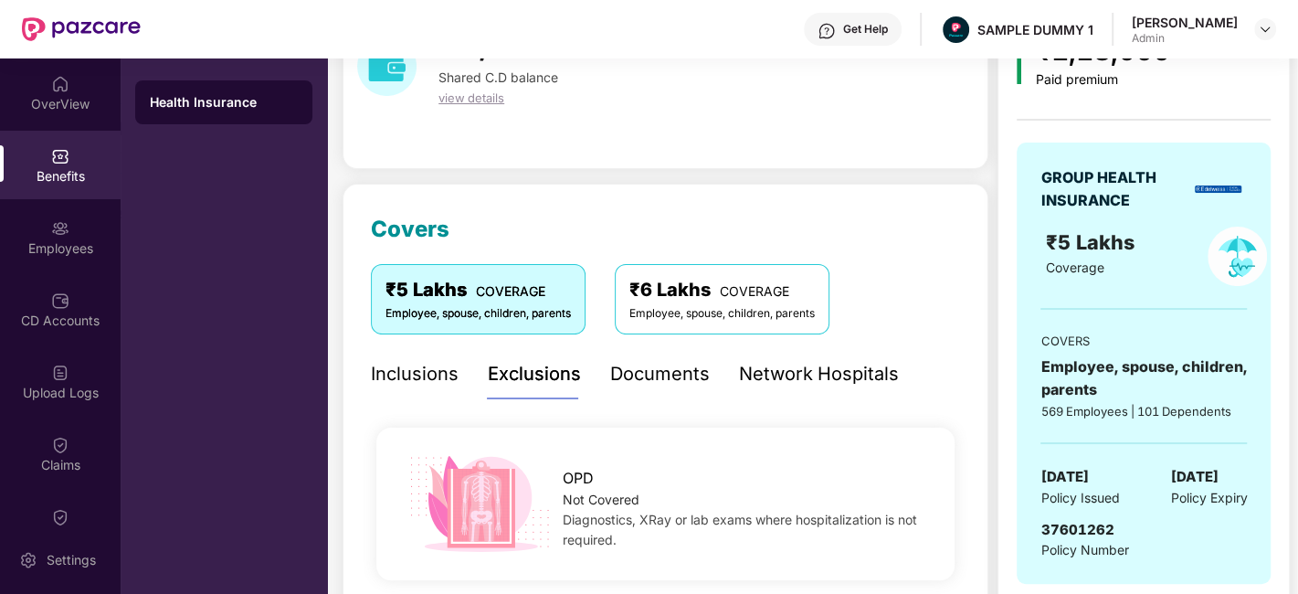
click at [649, 364] on div "Documents" at bounding box center [660, 374] width 100 height 28
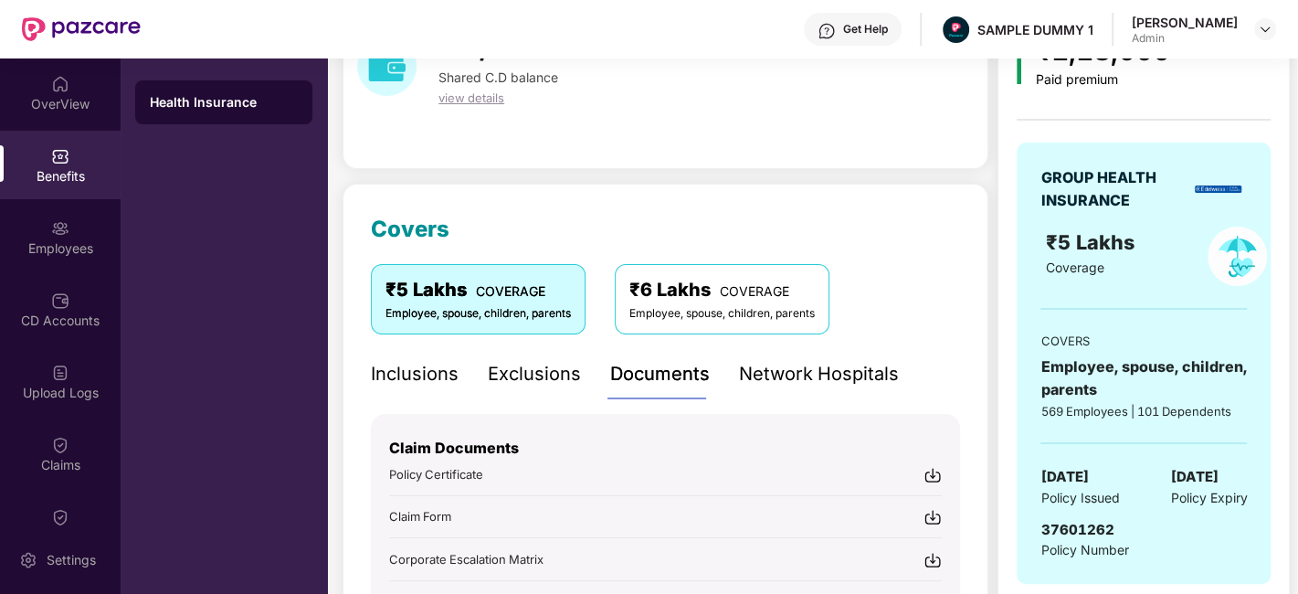
scroll to position [356, 0]
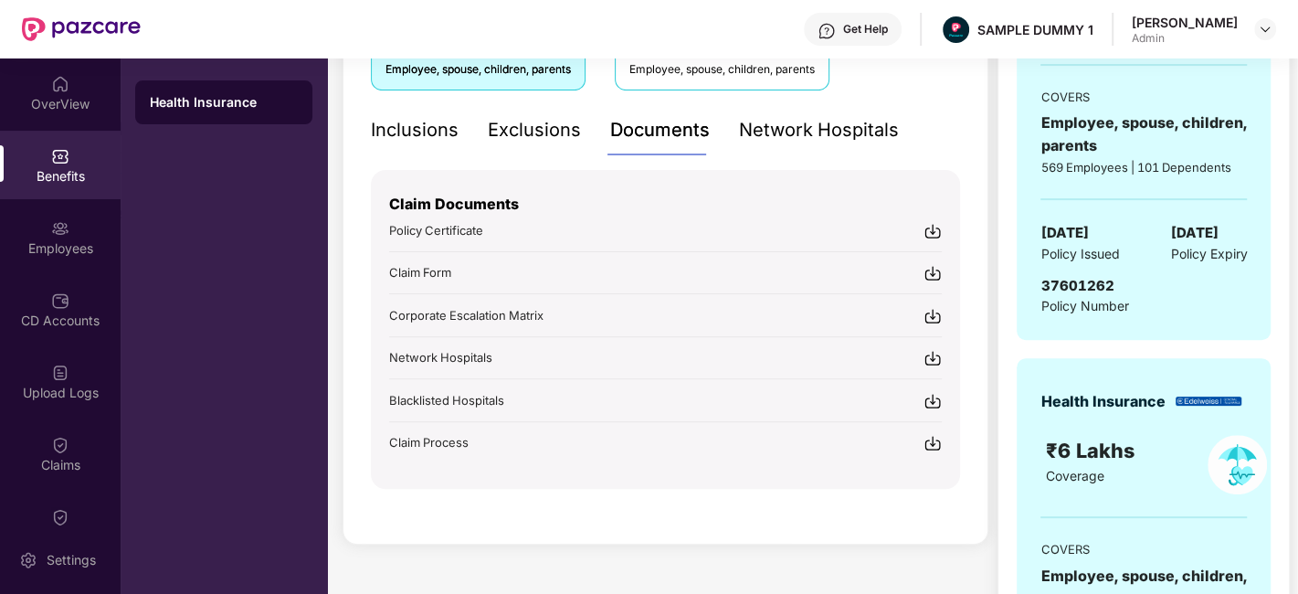
click at [828, 144] on div "Network Hospitals" at bounding box center [819, 130] width 160 height 50
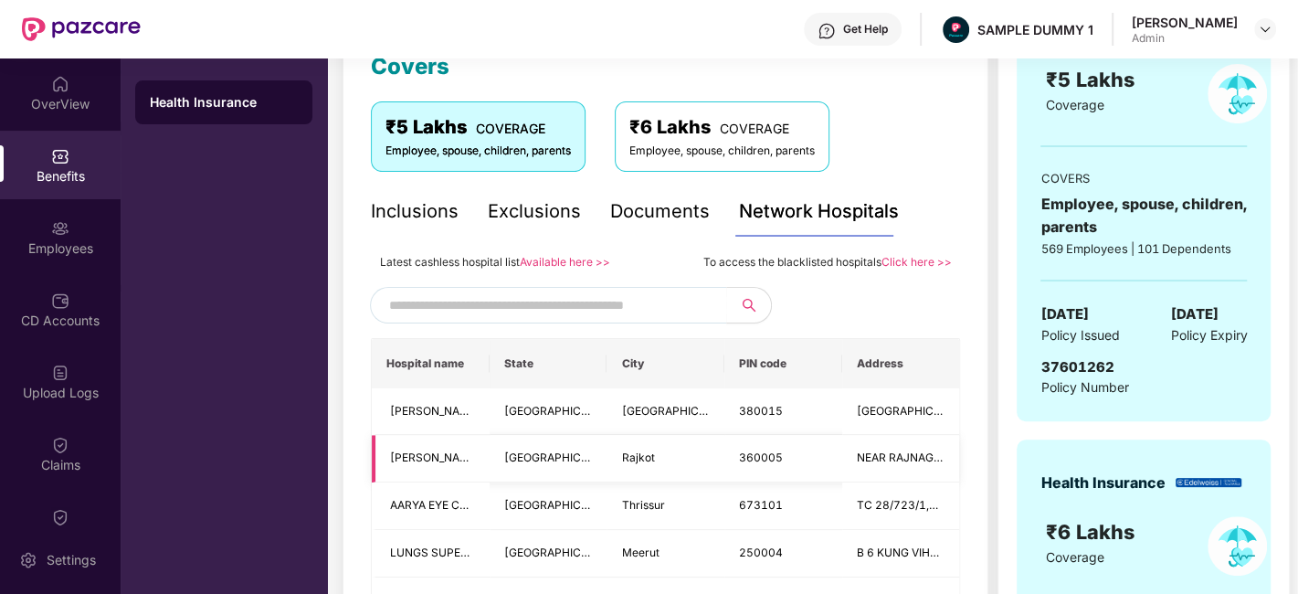
scroll to position [0, 0]
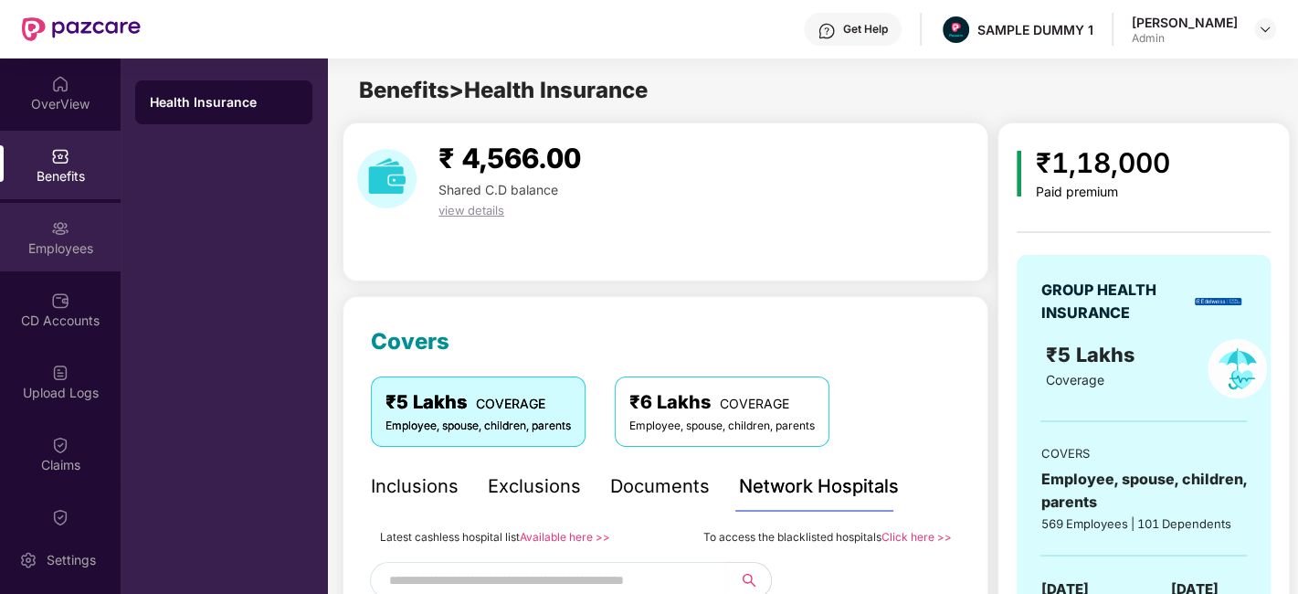
click at [54, 223] on img at bounding box center [60, 228] width 18 height 18
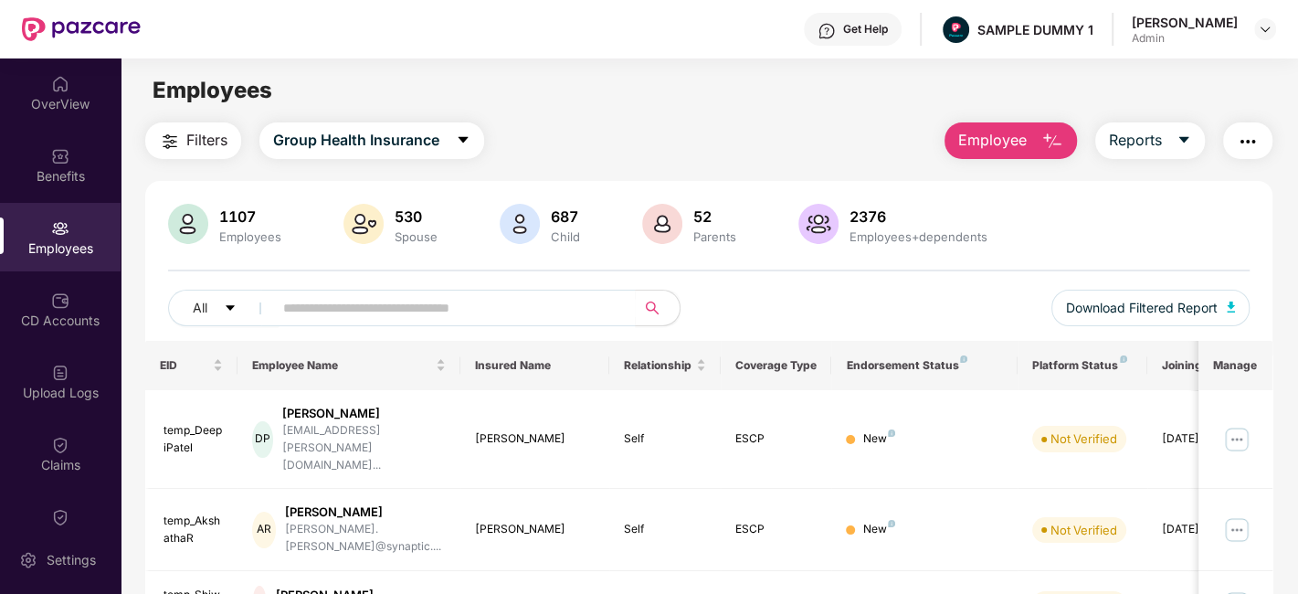
click at [1016, 154] on button "Employee" at bounding box center [1010, 140] width 132 height 37
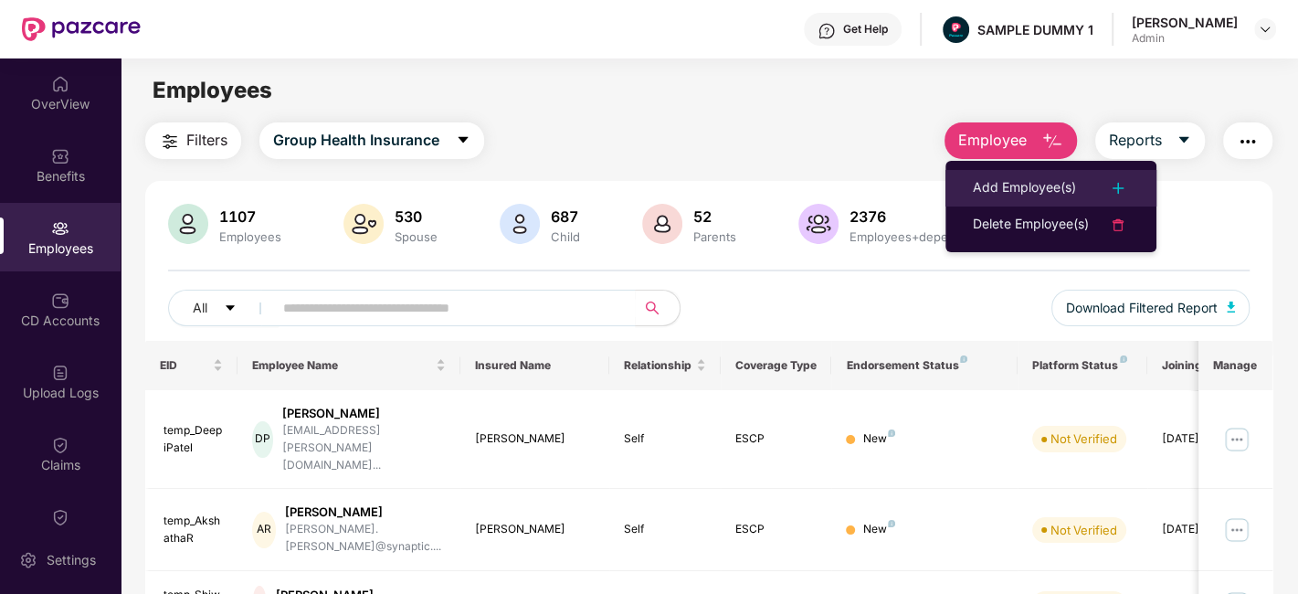
click at [1027, 189] on div "Add Employee(s)" at bounding box center [1024, 188] width 103 height 22
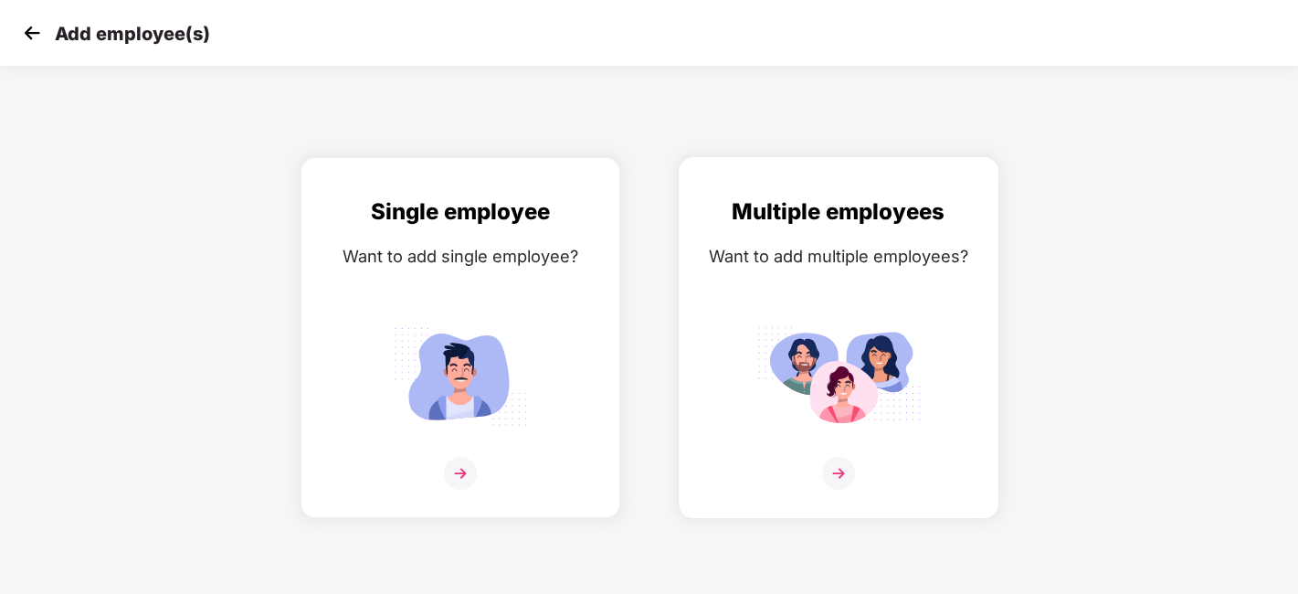
click at [811, 271] on div "Multiple employees Want to add multiple employees?" at bounding box center [838, 354] width 281 height 318
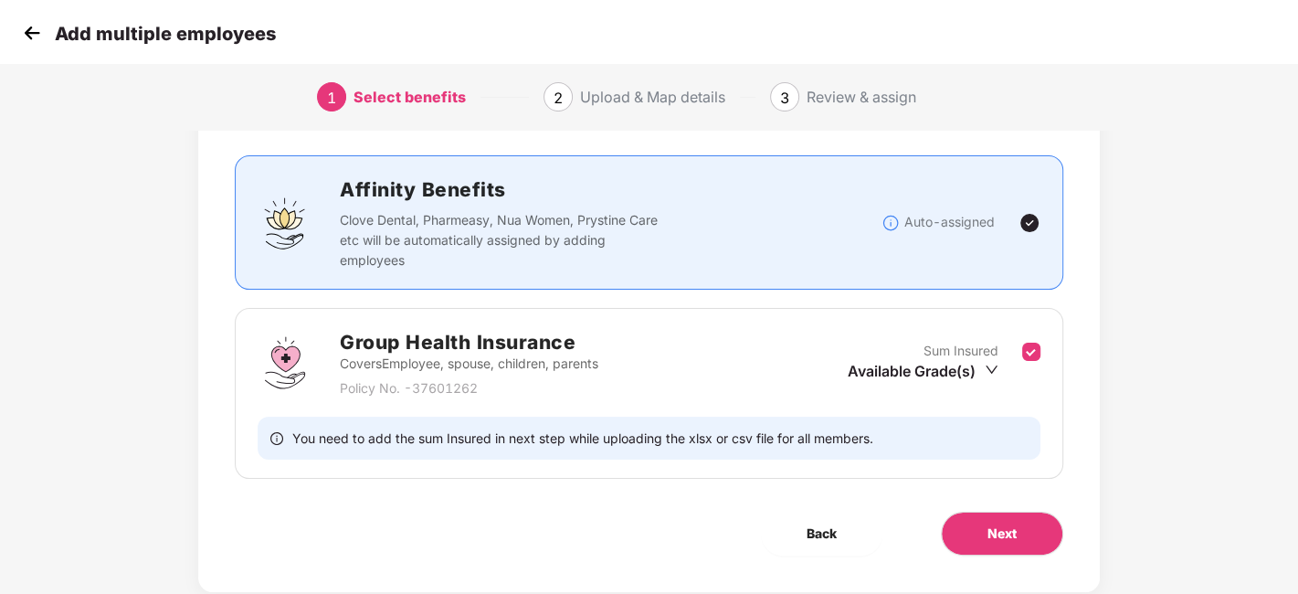
scroll to position [141, 0]
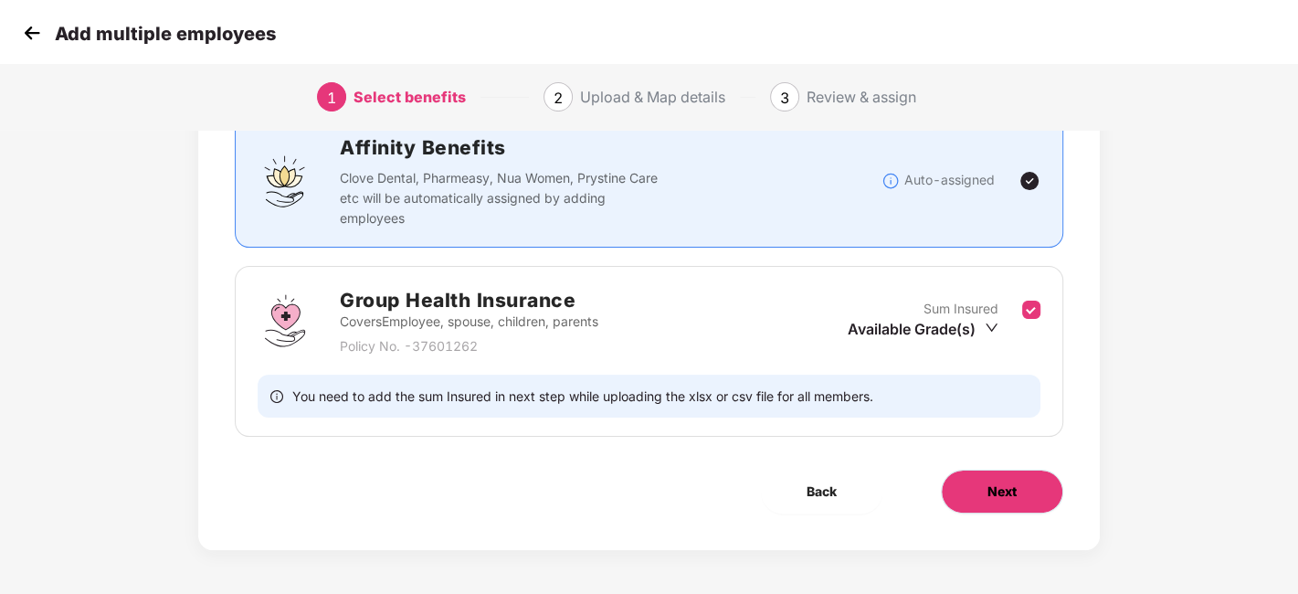
click at [1026, 484] on button "Next" at bounding box center [1002, 491] width 122 height 44
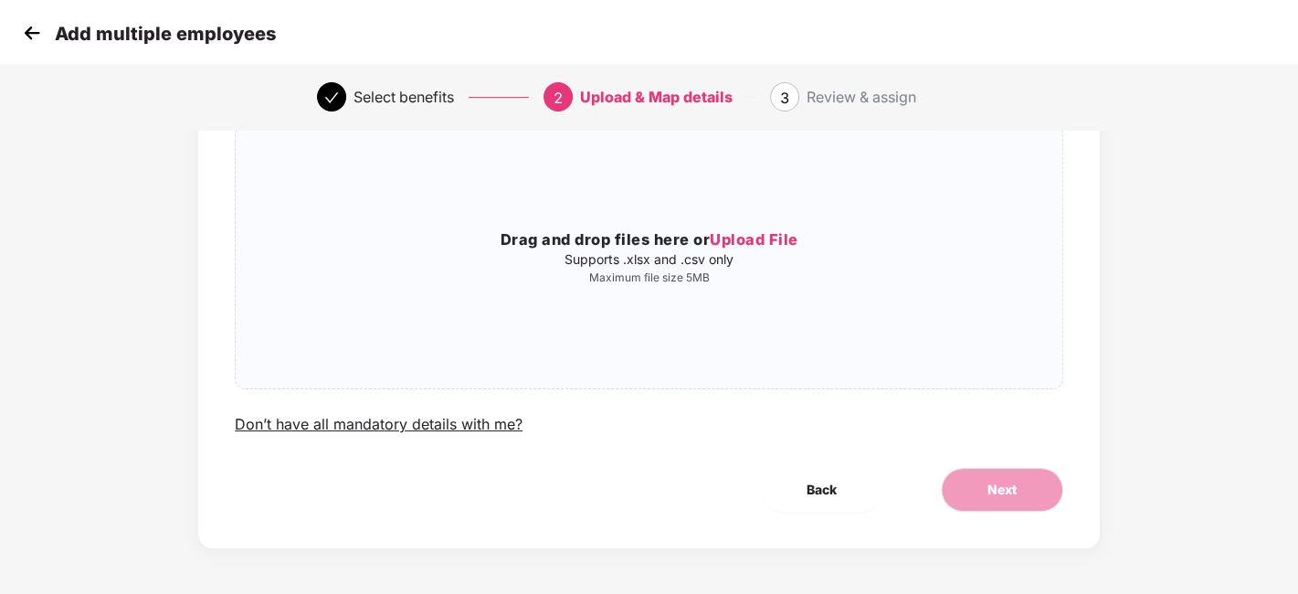
scroll to position [0, 0]
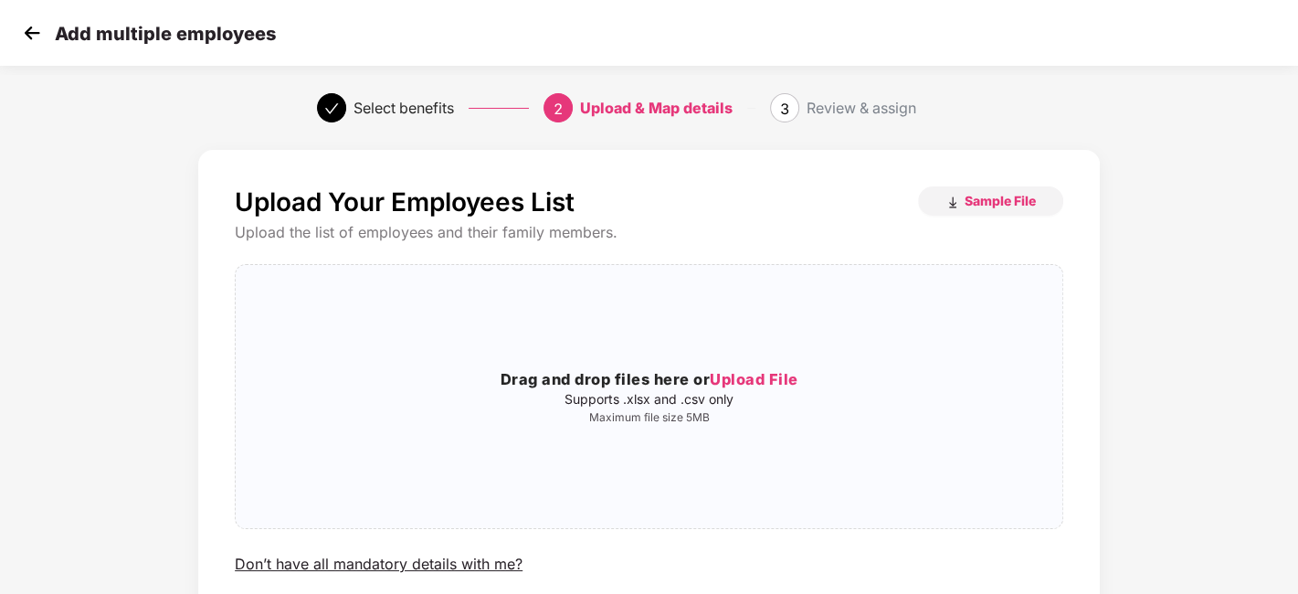
click at [33, 32] on img at bounding box center [31, 32] width 27 height 27
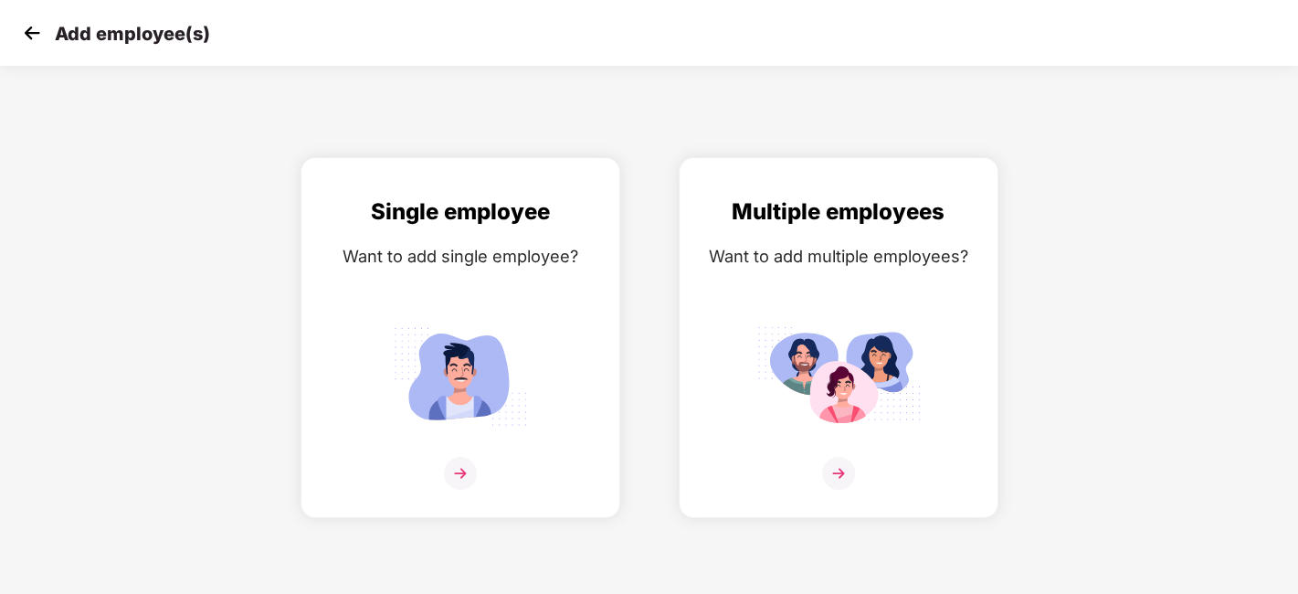
click at [38, 45] on img at bounding box center [31, 32] width 27 height 27
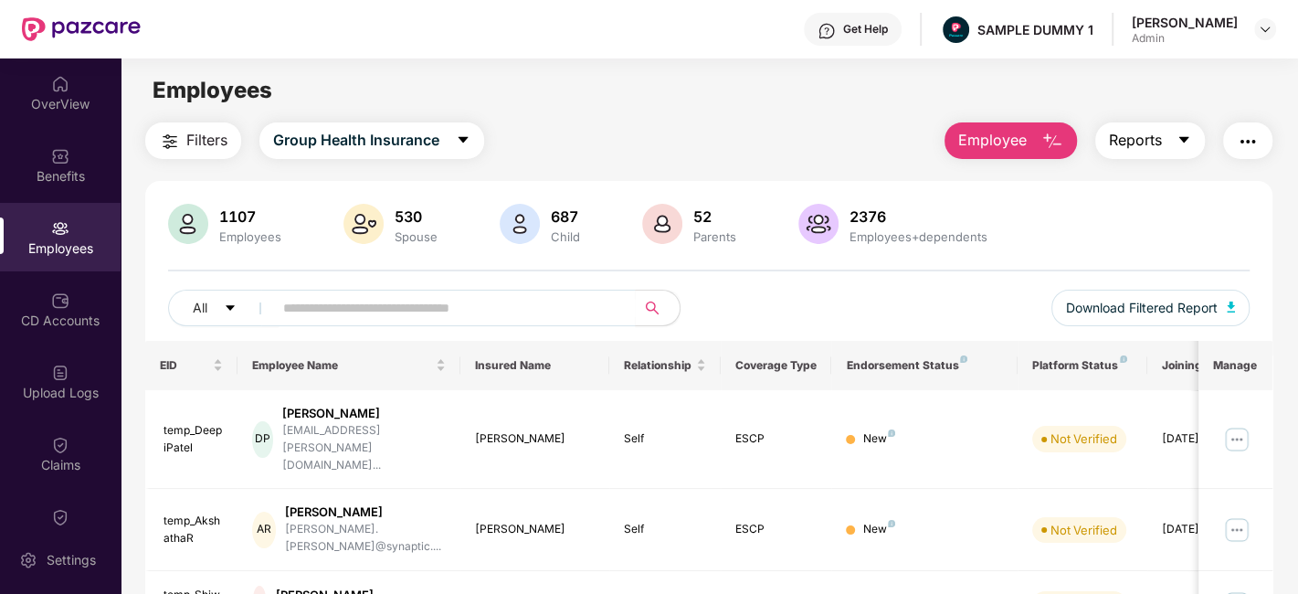
click at [1149, 135] on span "Reports" at bounding box center [1135, 140] width 53 height 23
click at [1262, 139] on button "button" at bounding box center [1247, 140] width 49 height 37
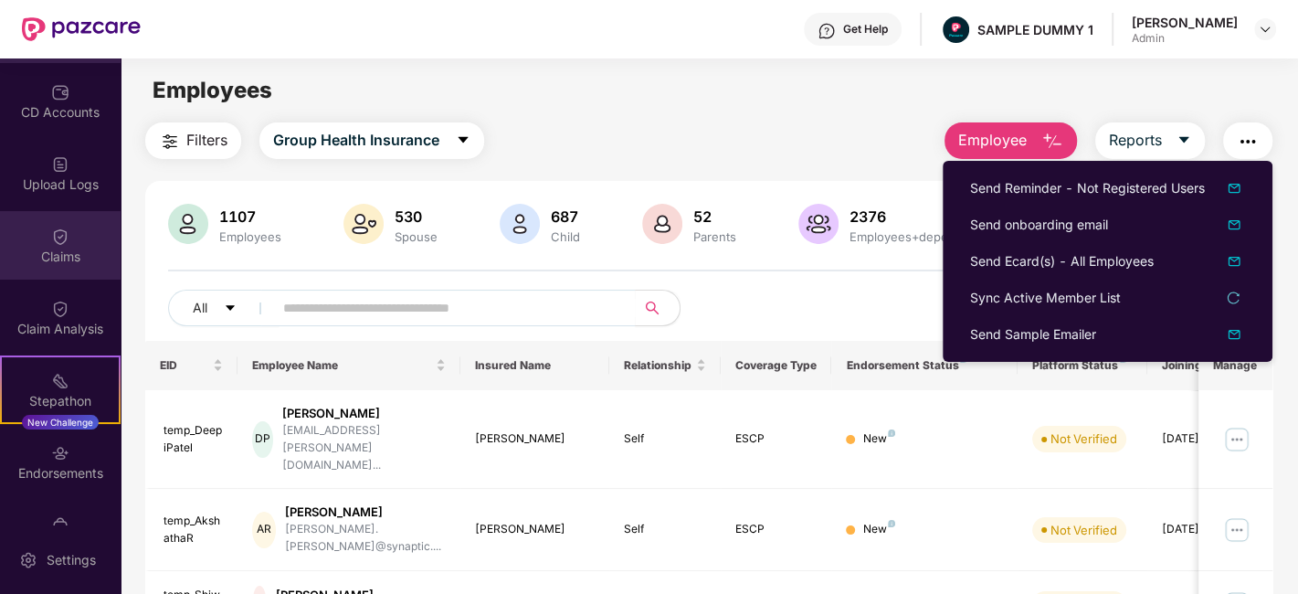
scroll to position [208, 0]
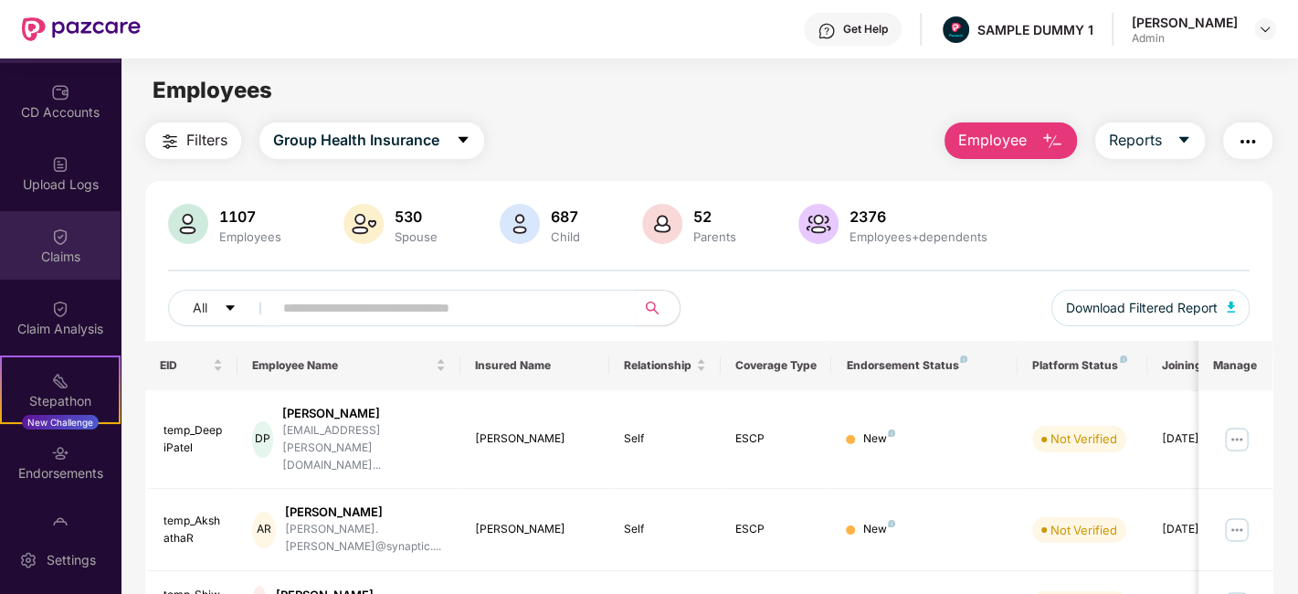
click at [68, 257] on div "Claims" at bounding box center [60, 257] width 121 height 18
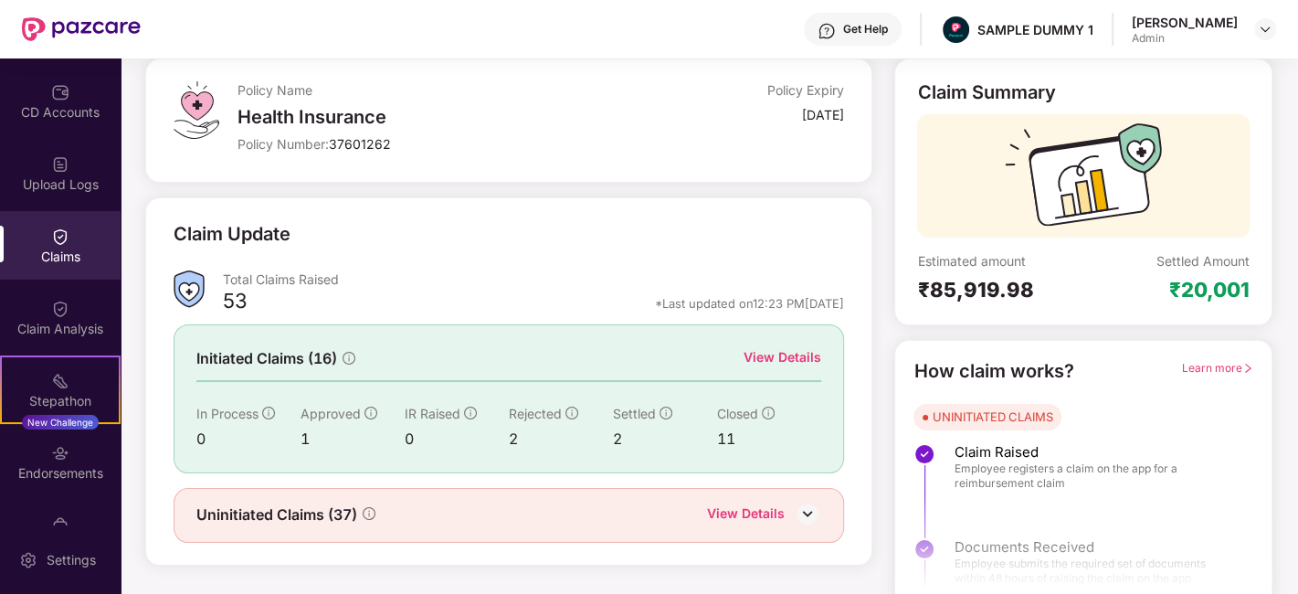
scroll to position [120, 0]
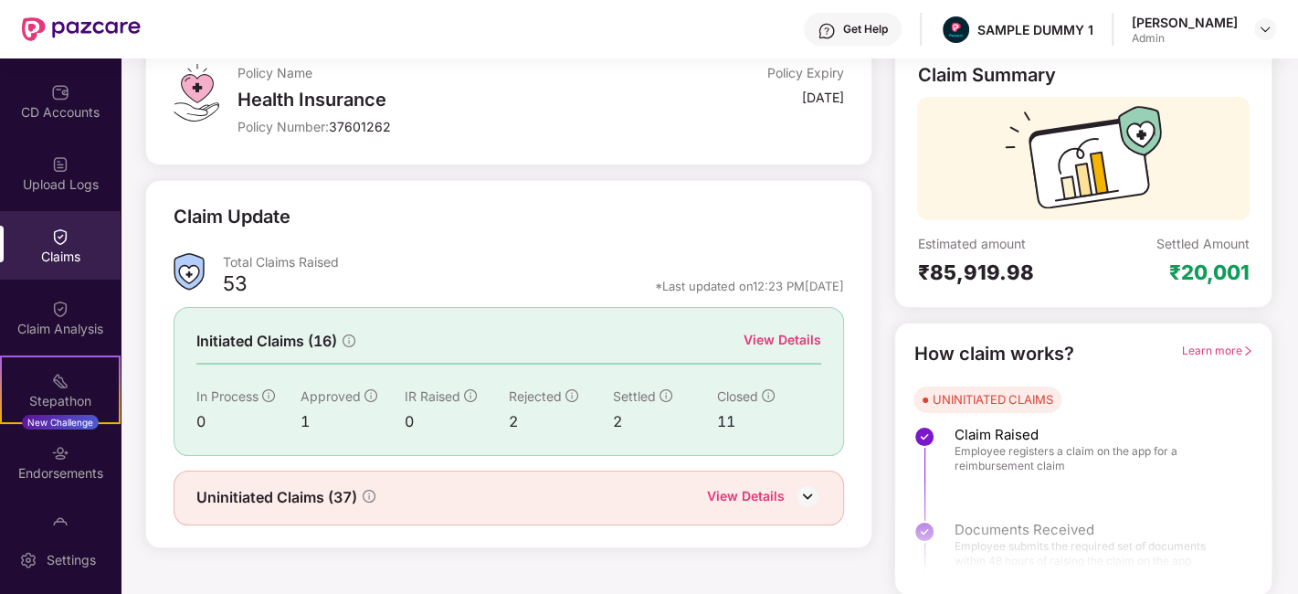
click at [813, 342] on div "View Details" at bounding box center [782, 340] width 78 height 20
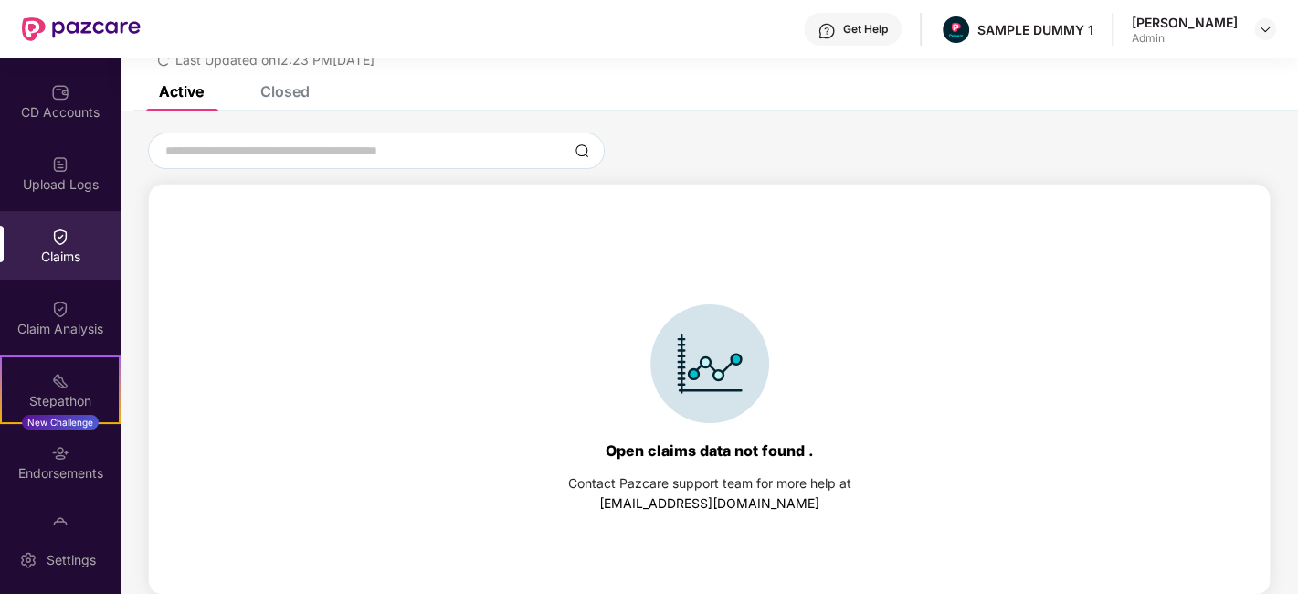
click at [283, 90] on div "Closed" at bounding box center [284, 91] width 49 height 18
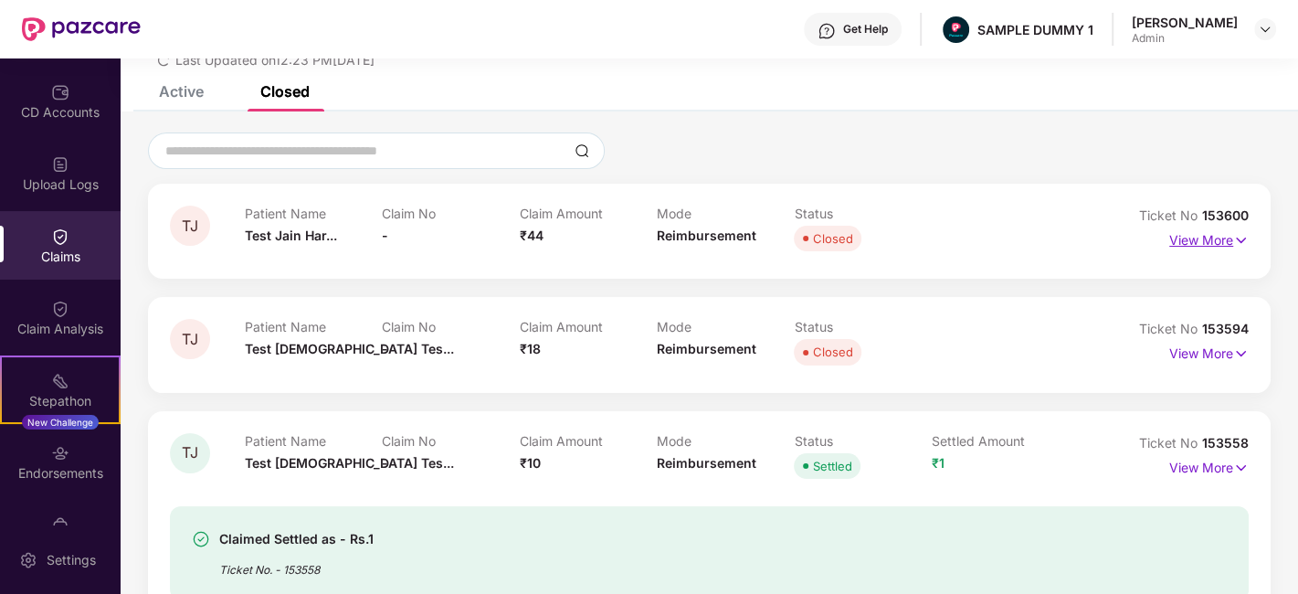
click at [1233, 234] on img at bounding box center [1241, 240] width 16 height 20
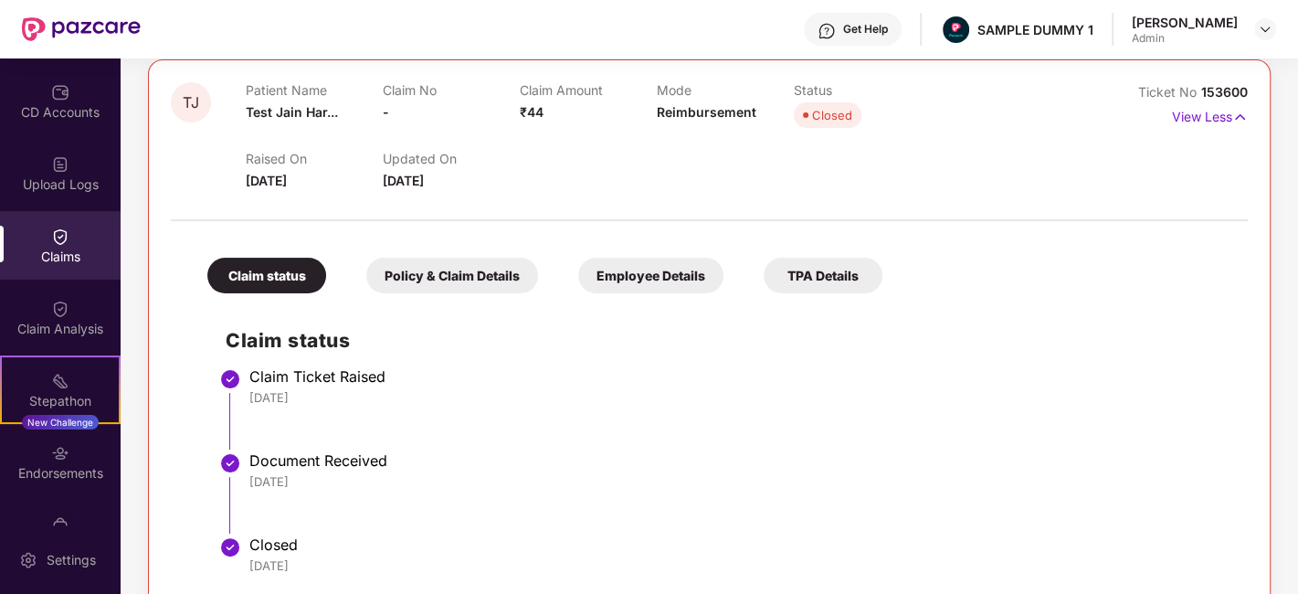
scroll to position [206, 0]
click at [64, 314] on img at bounding box center [60, 309] width 18 height 18
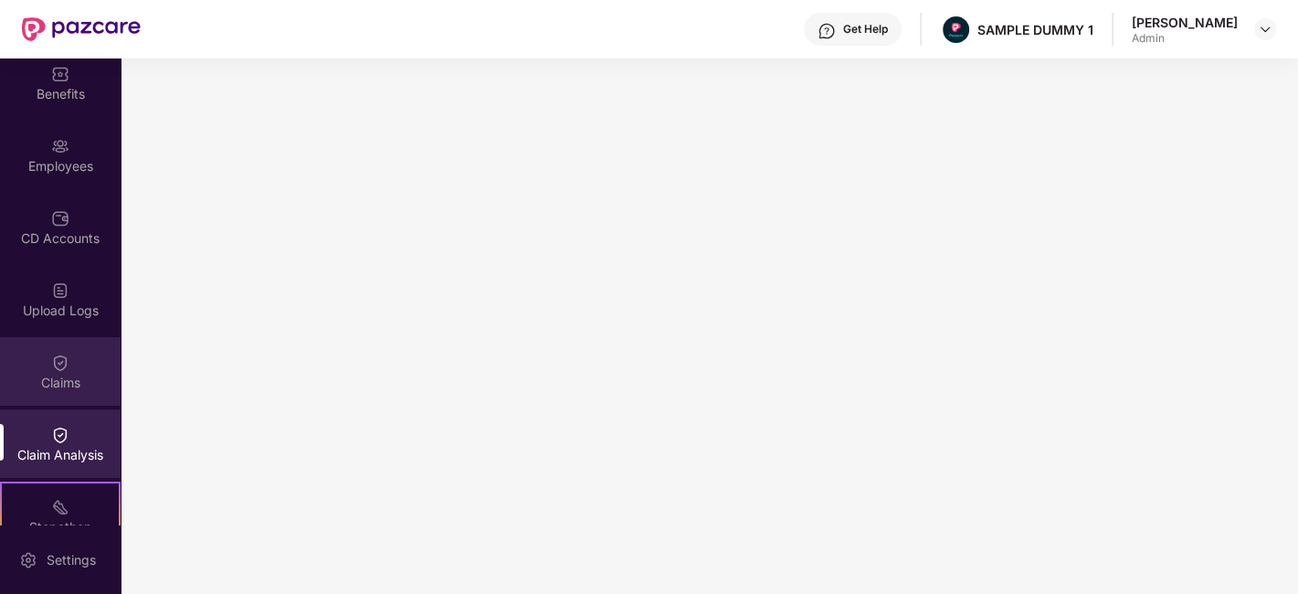
scroll to position [0, 0]
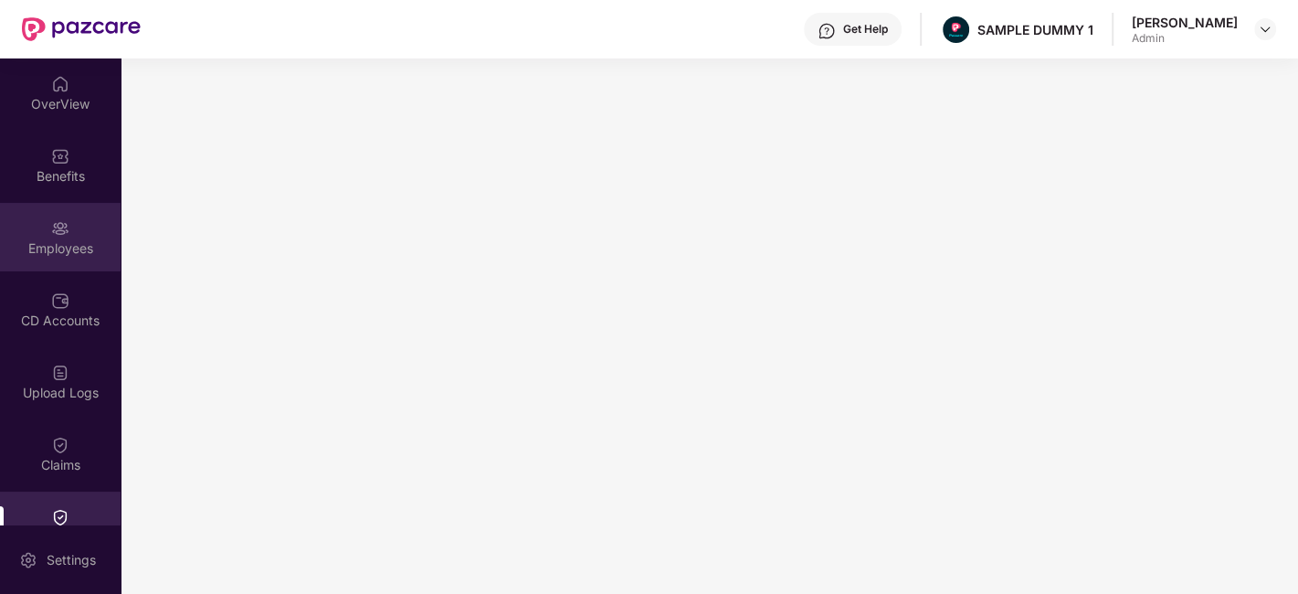
click at [50, 257] on div "Employees" at bounding box center [60, 248] width 121 height 18
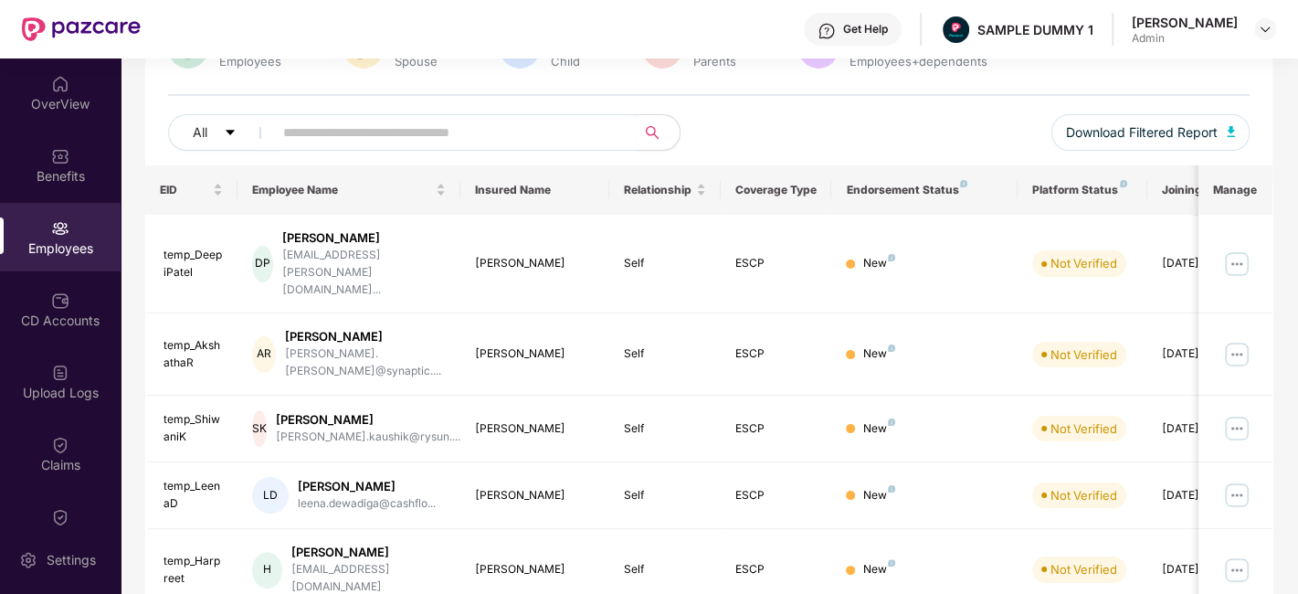
scroll to position [198, 0]
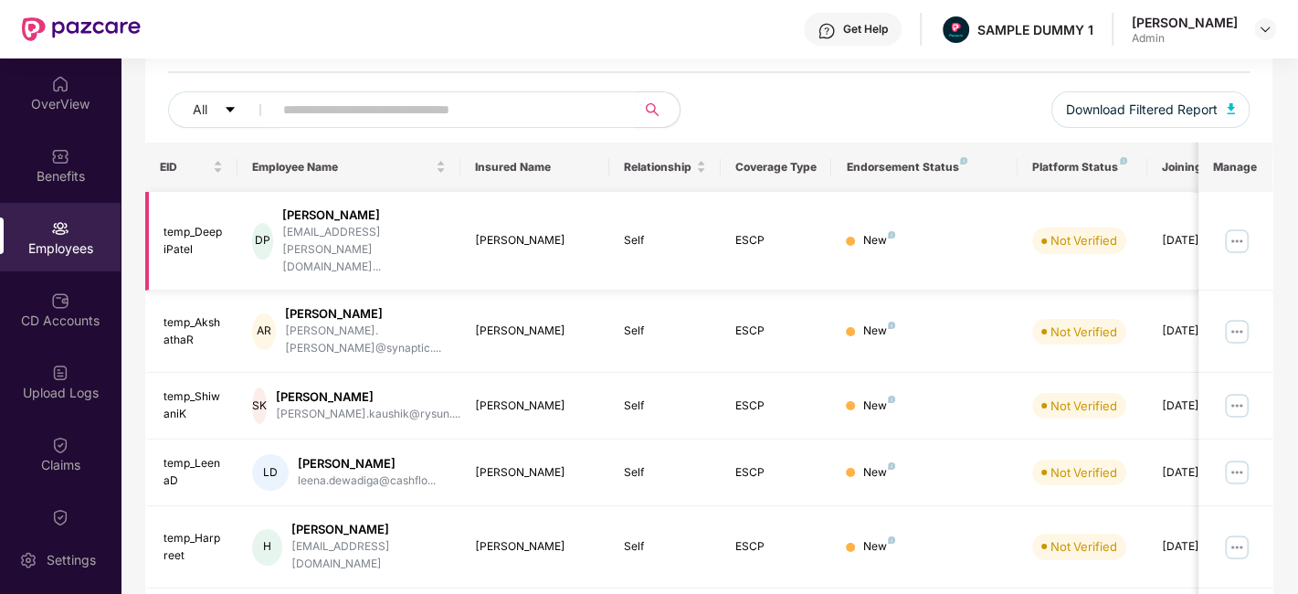
click at [1240, 227] on img at bounding box center [1236, 241] width 29 height 29
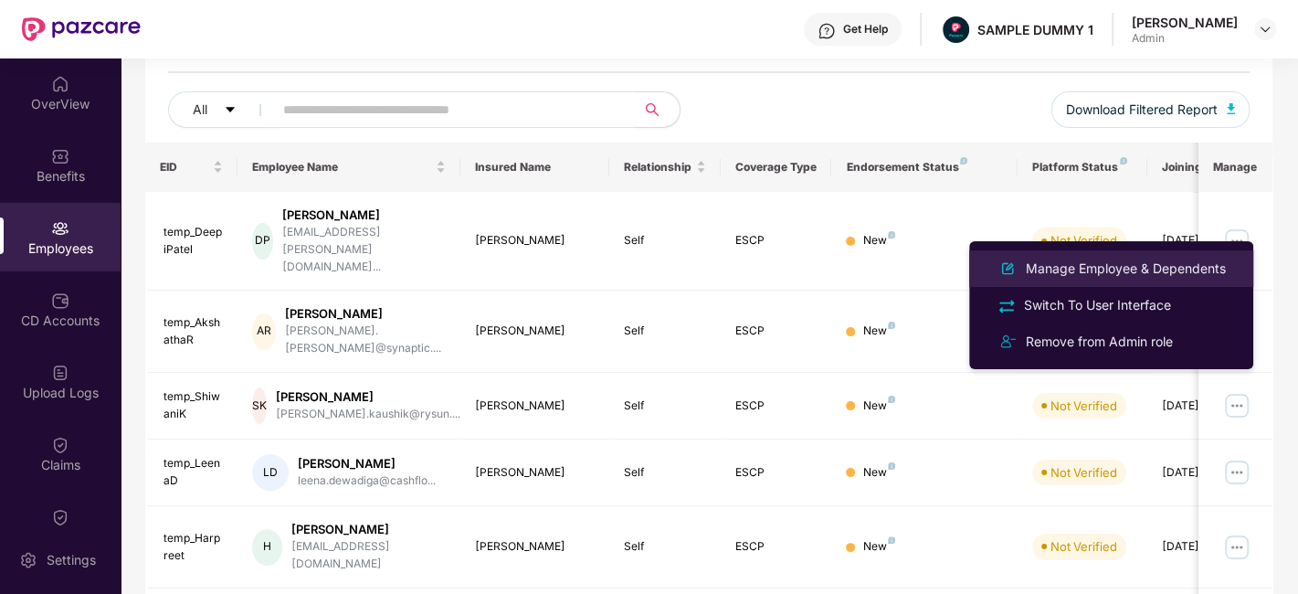
click at [1144, 270] on div "Manage Employee & Dependents" at bounding box center [1125, 268] width 207 height 20
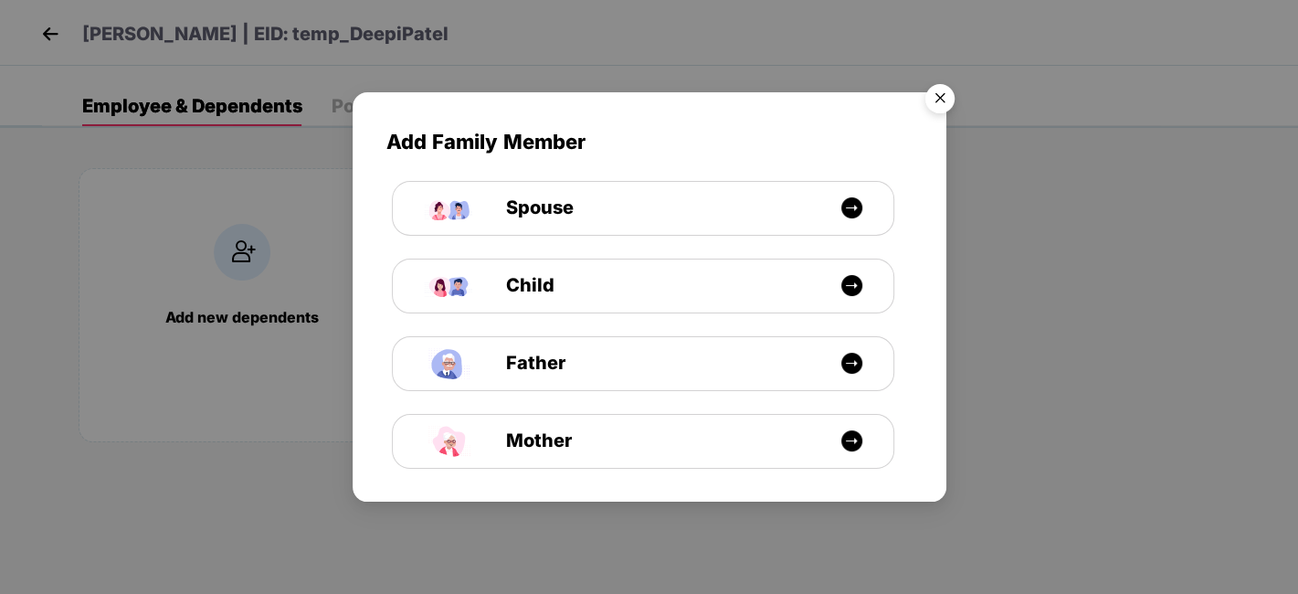
click at [926, 95] on img "Close" at bounding box center [939, 101] width 51 height 51
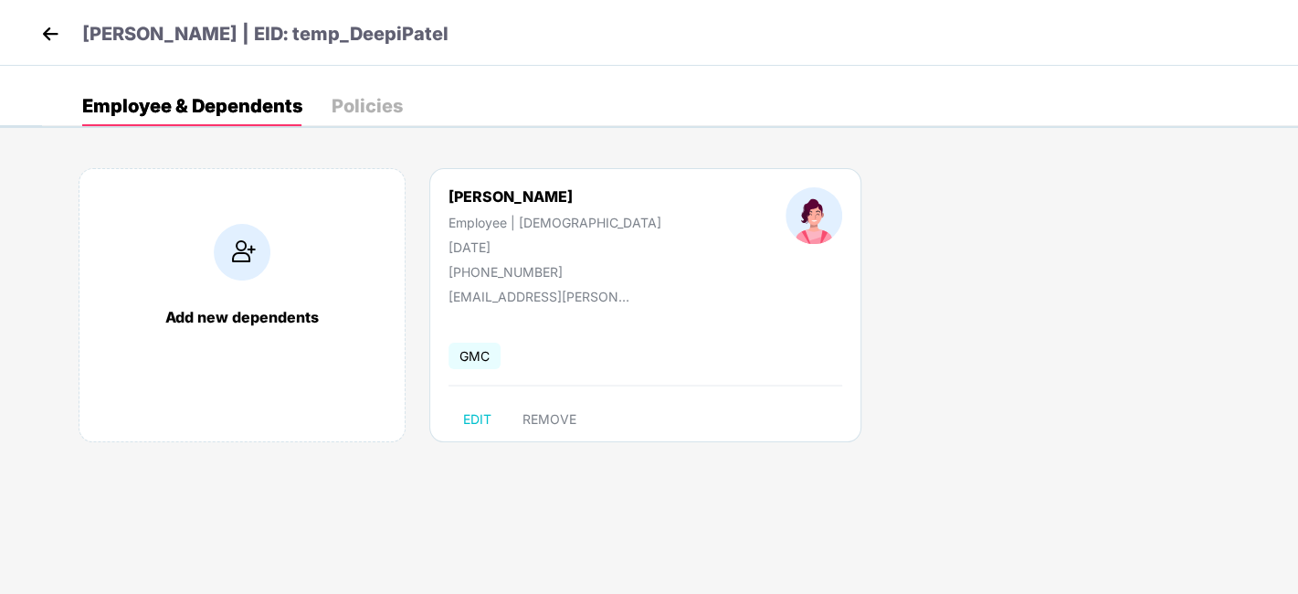
click at [41, 40] on img at bounding box center [50, 33] width 27 height 27
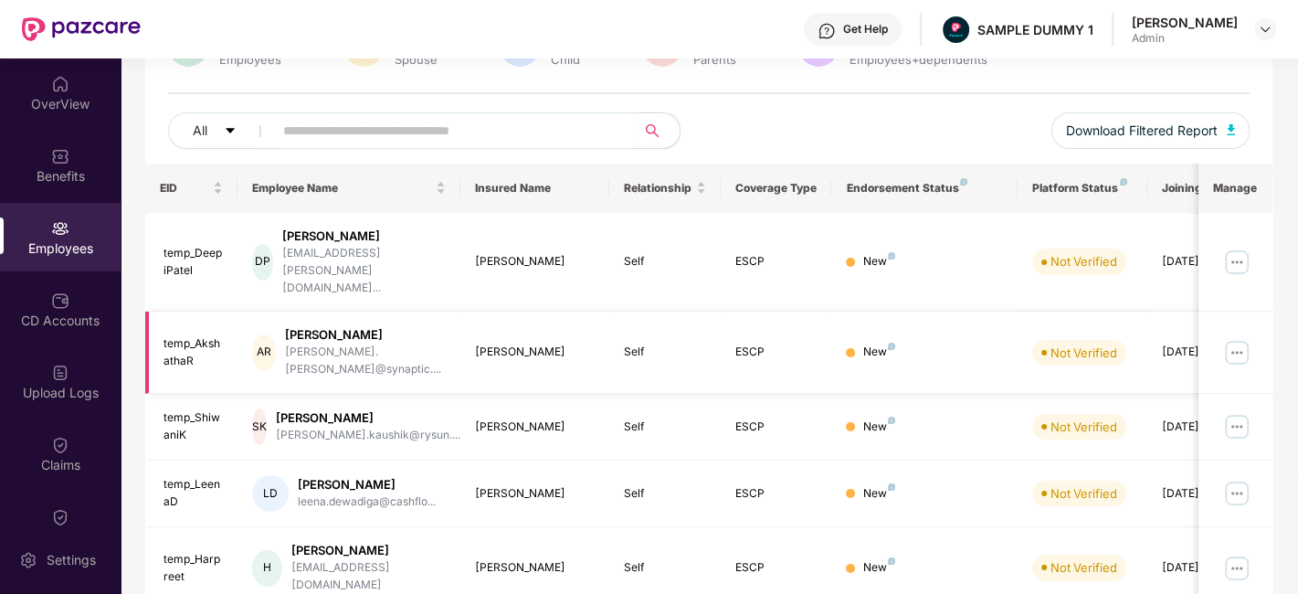
scroll to position [208, 0]
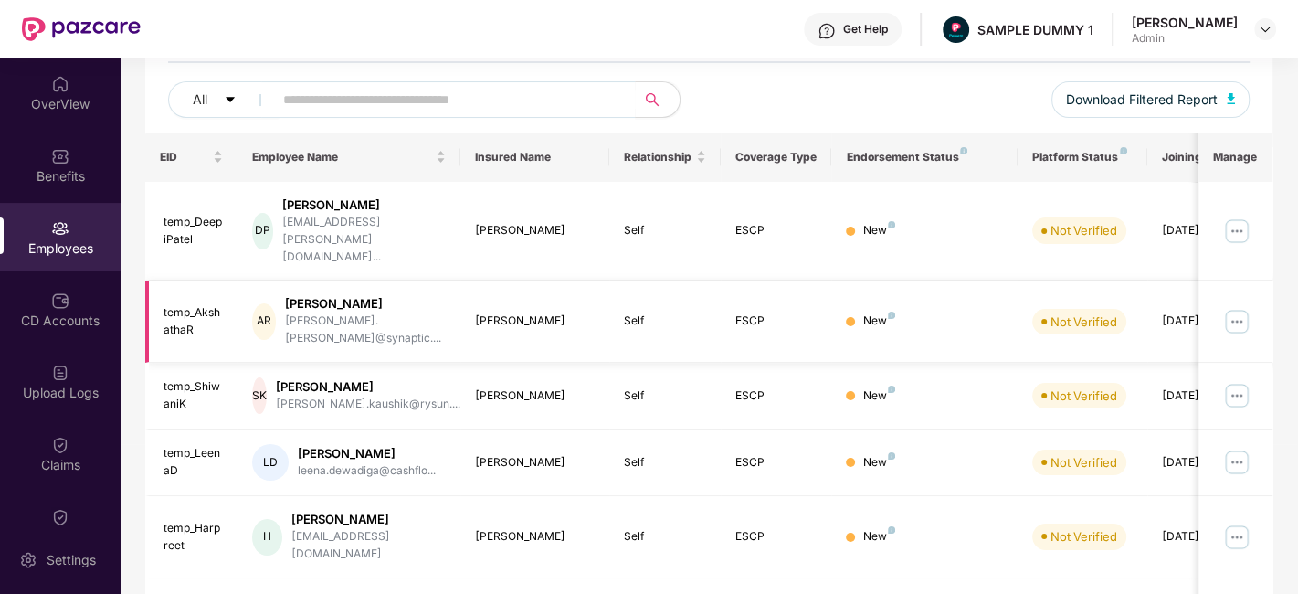
click at [312, 295] on div "Akshatha Rao" at bounding box center [365, 303] width 161 height 17
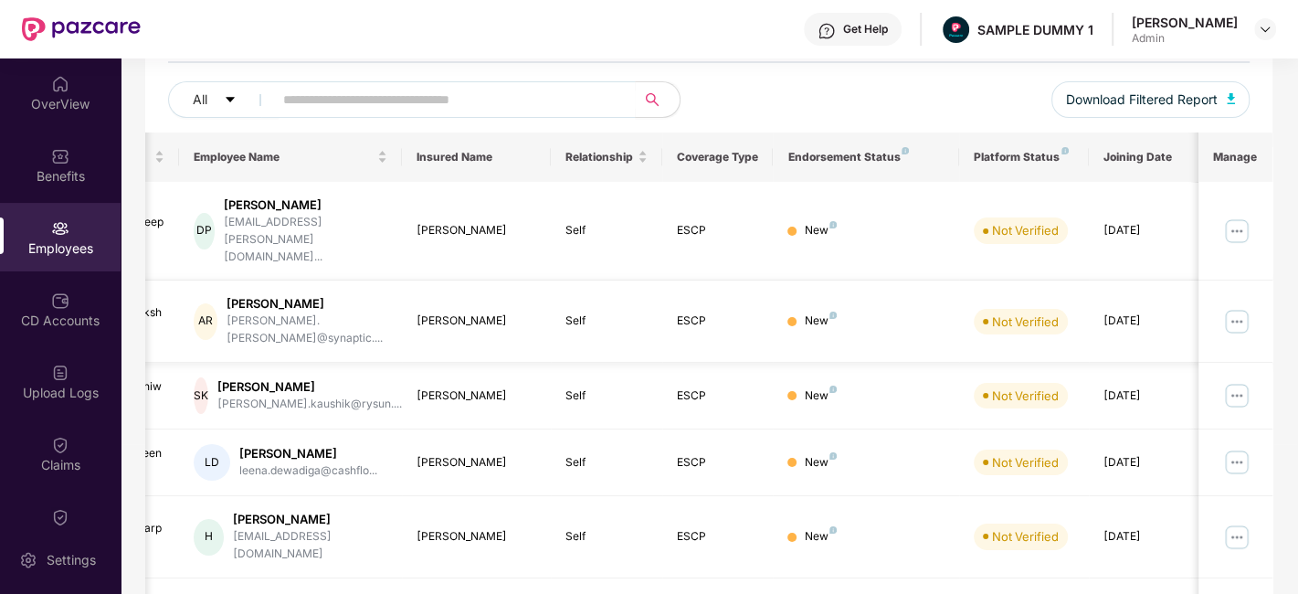
click at [1228, 307] on img at bounding box center [1236, 321] width 29 height 29
click at [851, 90] on div "All Download Filtered Report" at bounding box center [708, 106] width 1081 height 51
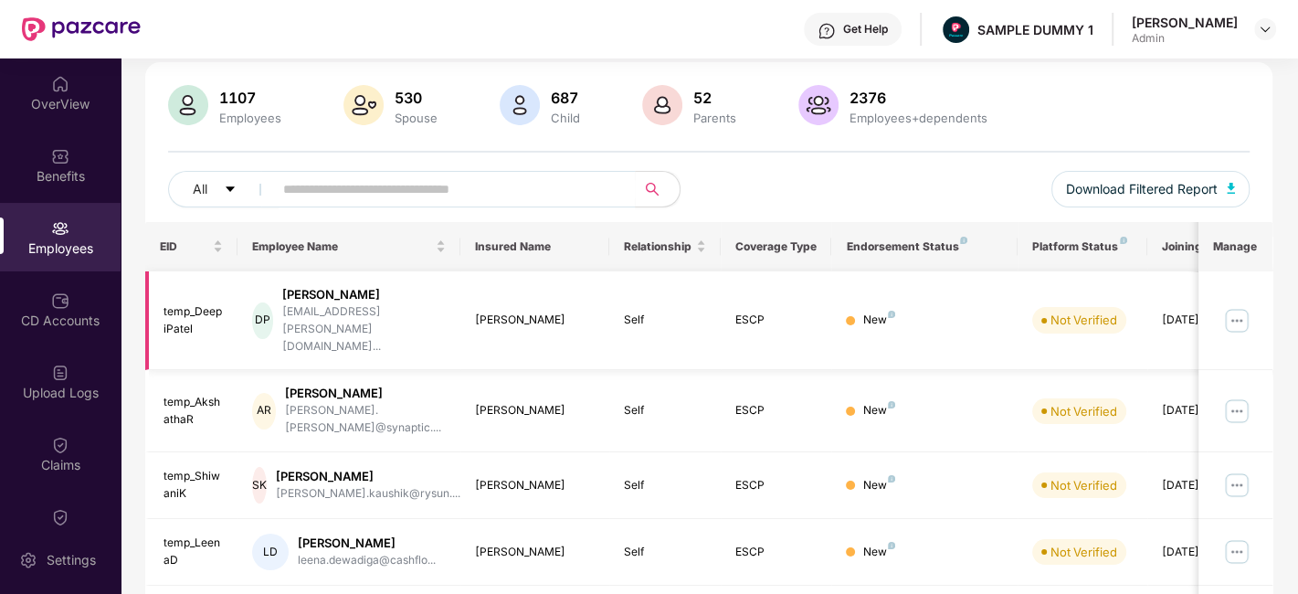
scroll to position [120, 0]
